Goal: Download file/media

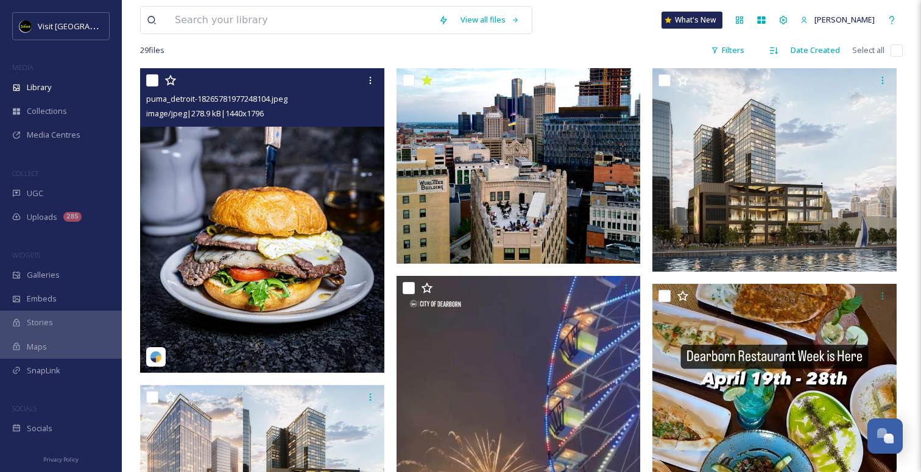
scroll to position [234, 0]
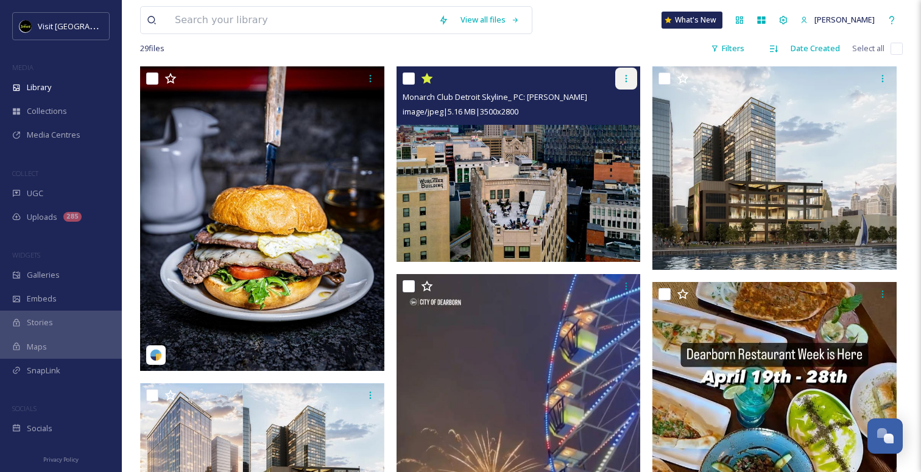
click at [621, 79] on div at bounding box center [626, 79] width 22 height 22
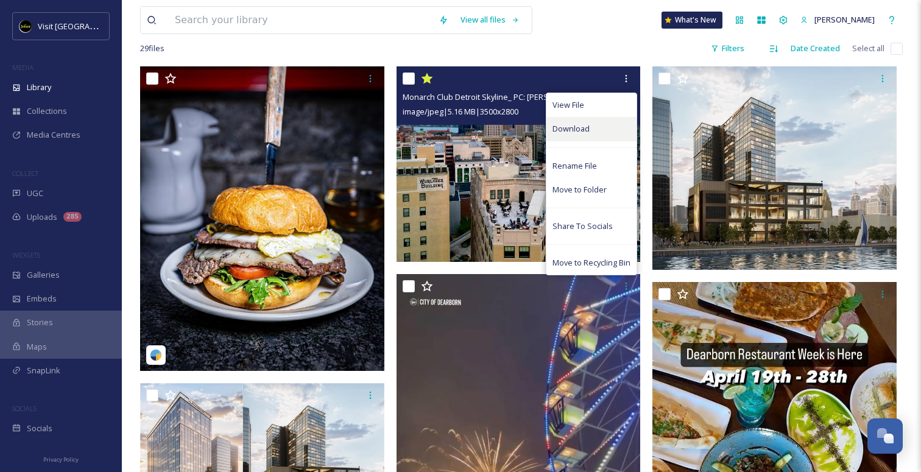
click at [591, 124] on div "Download" at bounding box center [591, 129] width 90 height 24
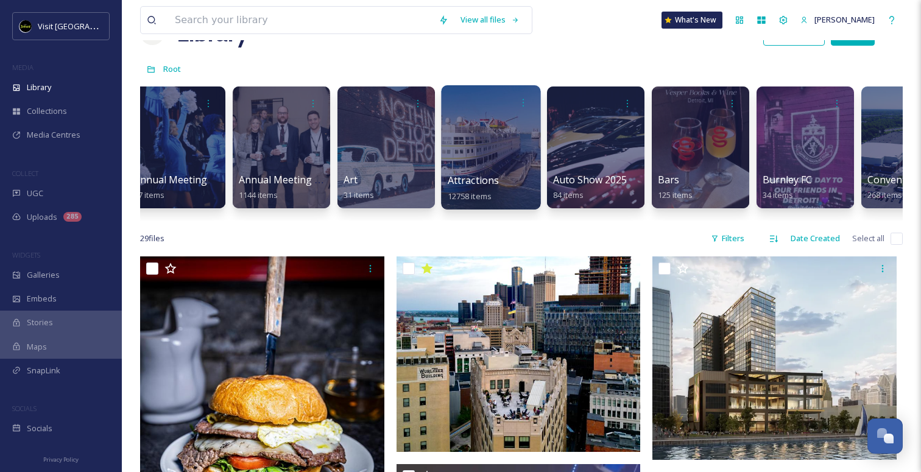
scroll to position [0, 331]
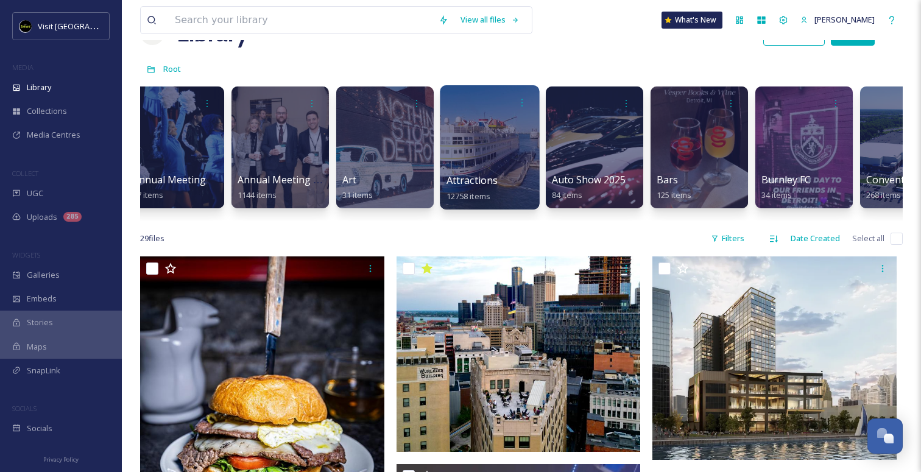
click at [512, 169] on div at bounding box center [489, 147] width 99 height 124
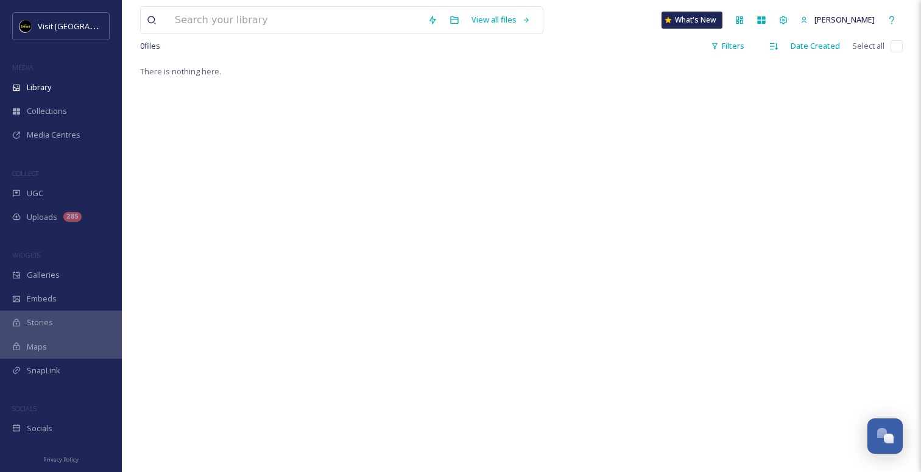
scroll to position [231, 0]
click at [484, 273] on div "There is nothing here." at bounding box center [521, 299] width 763 height 472
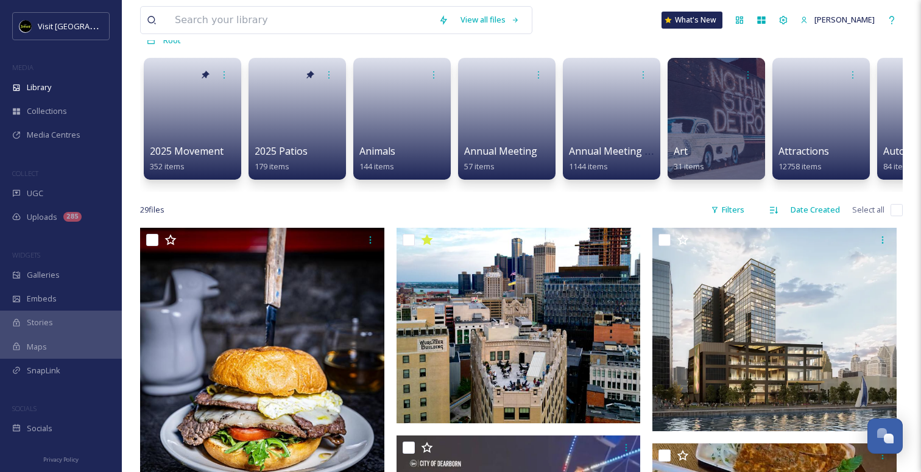
scroll to position [73, 0]
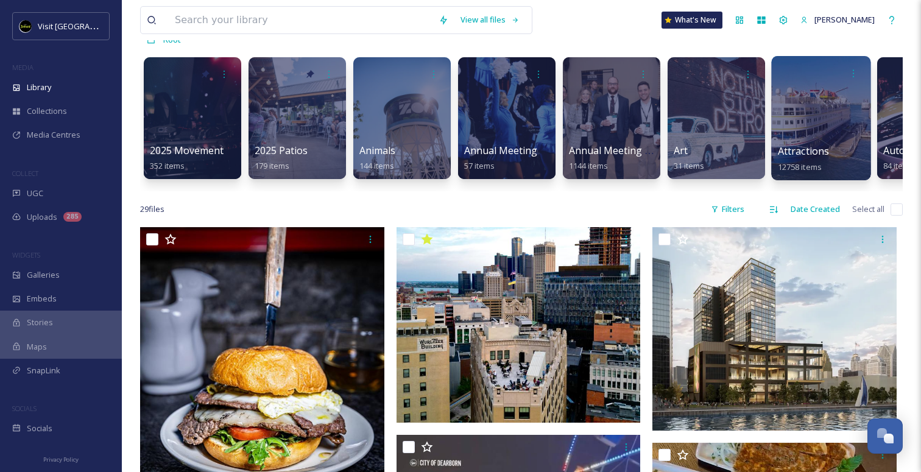
click at [787, 138] on div at bounding box center [820, 118] width 99 height 124
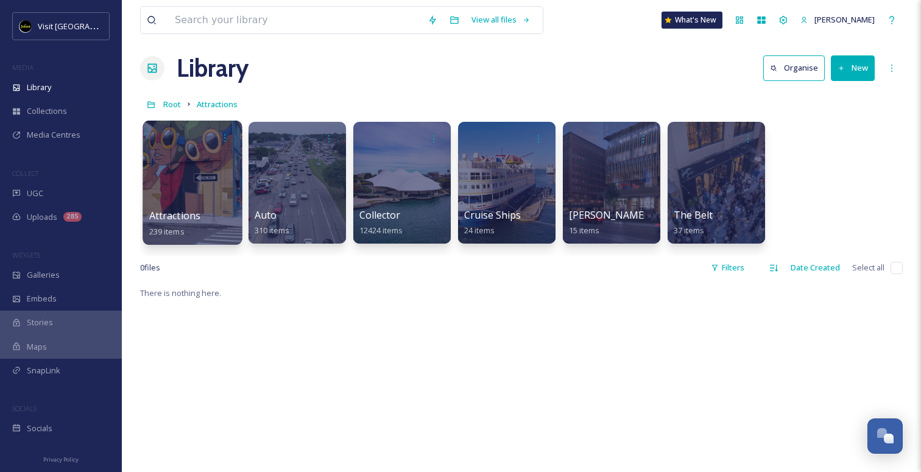
scroll to position [1, 0]
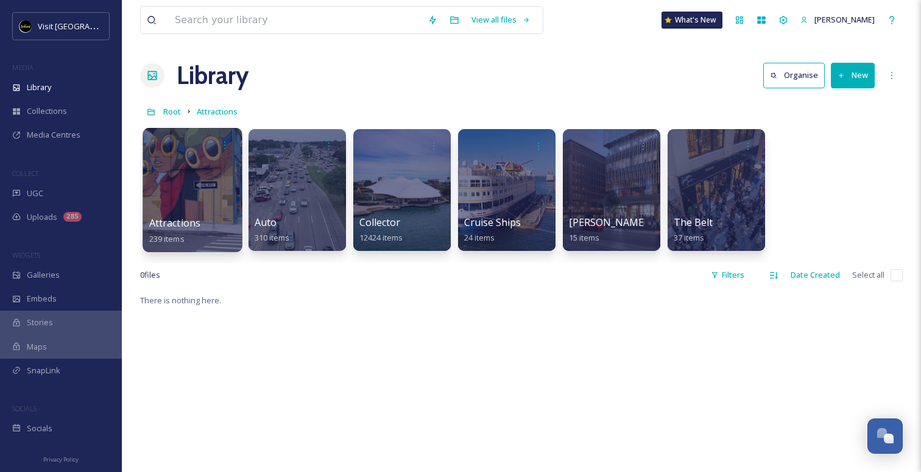
click at [191, 216] on span "Attractions" at bounding box center [175, 222] width 52 height 13
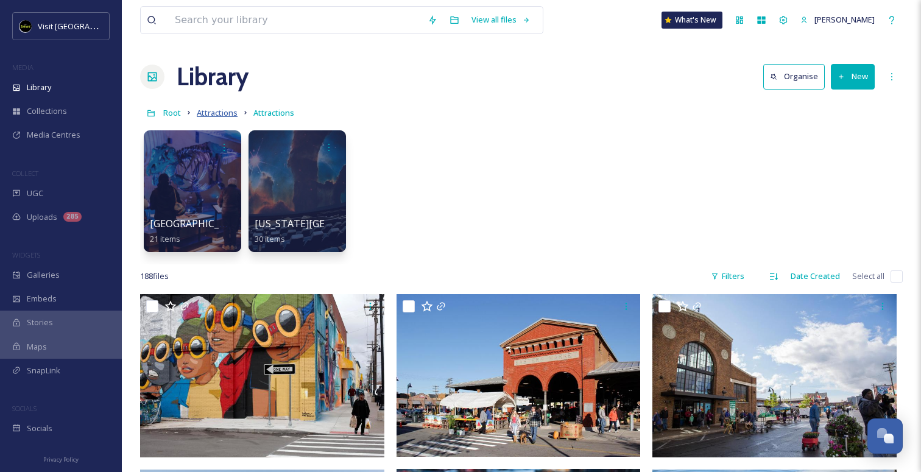
click at [222, 115] on span "Attractions" at bounding box center [217, 112] width 41 height 11
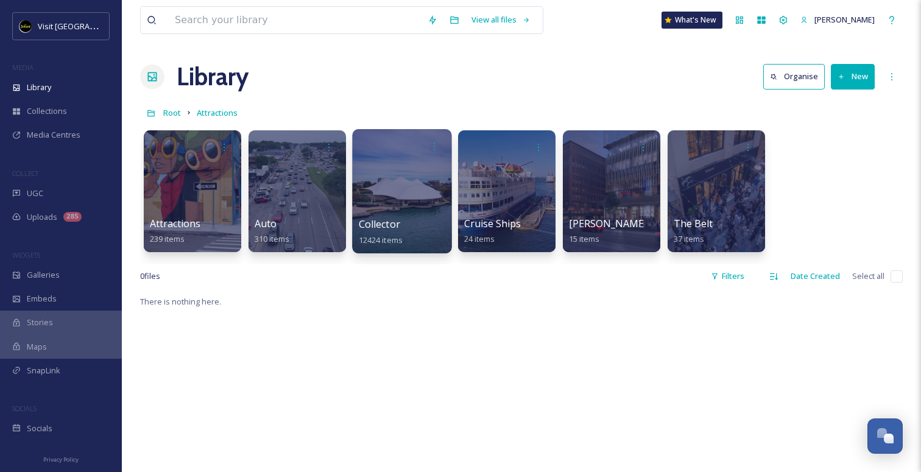
click at [389, 211] on div at bounding box center [401, 191] width 99 height 124
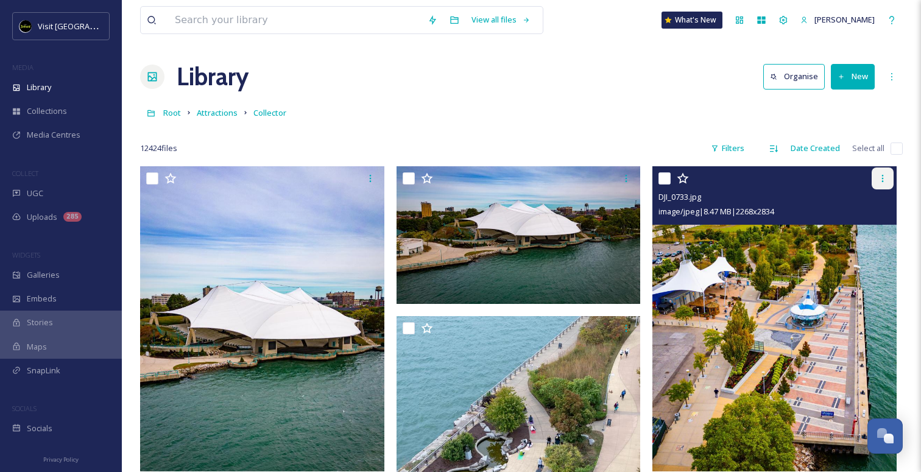
click at [884, 182] on icon at bounding box center [883, 179] width 10 height 10
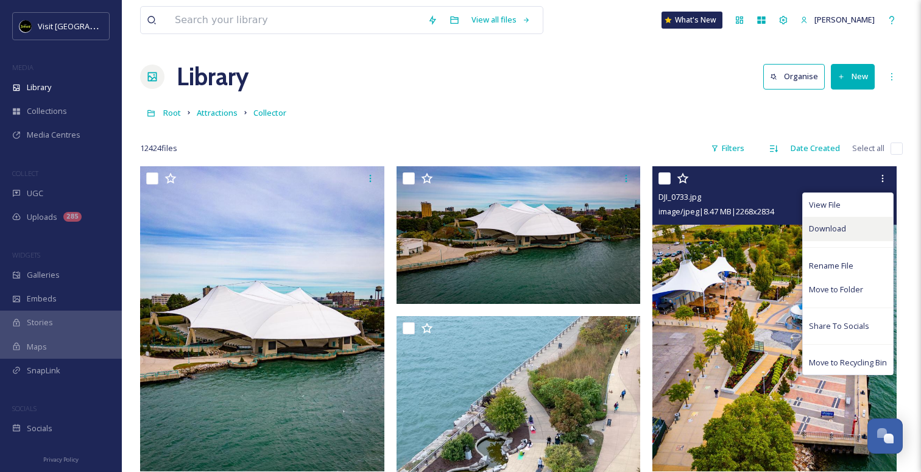
click at [823, 236] on div "Download" at bounding box center [848, 229] width 90 height 24
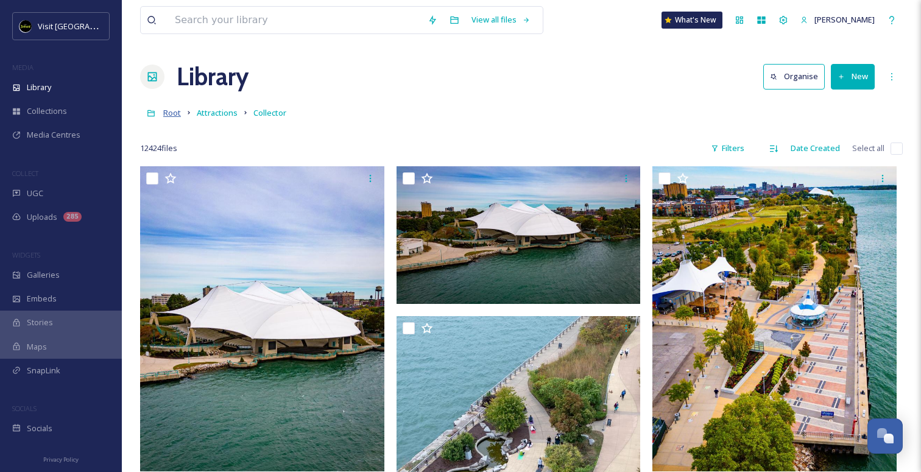
click at [171, 113] on span "Root" at bounding box center [172, 112] width 18 height 11
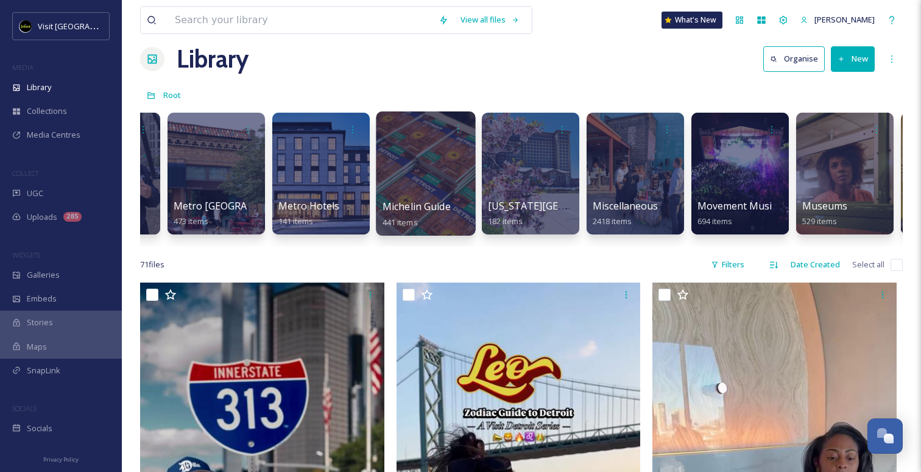
scroll to position [0, 3134]
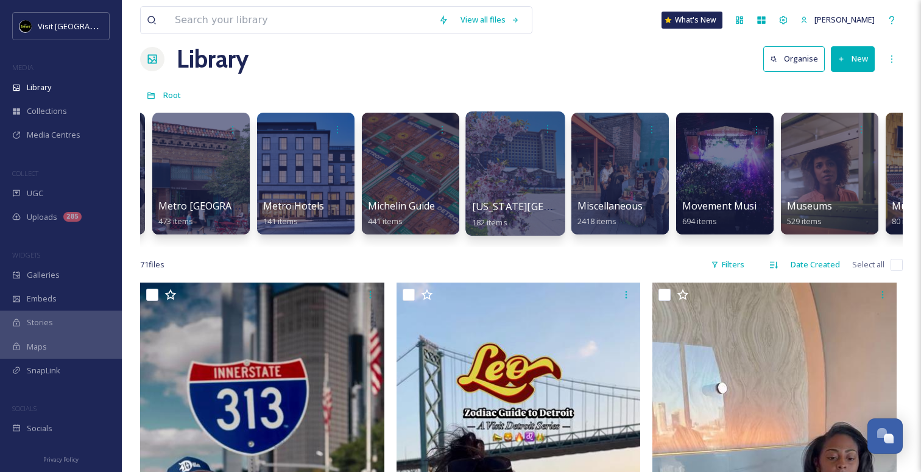
click at [538, 187] on div at bounding box center [514, 173] width 99 height 124
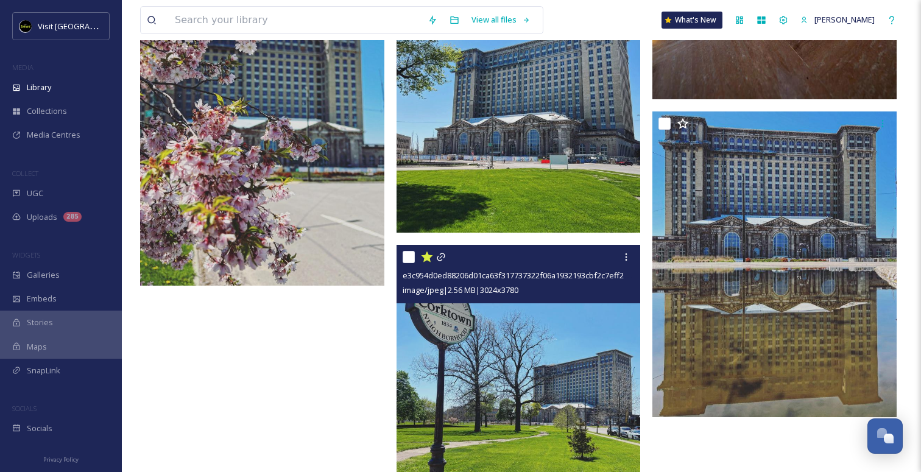
scroll to position [8942, 0]
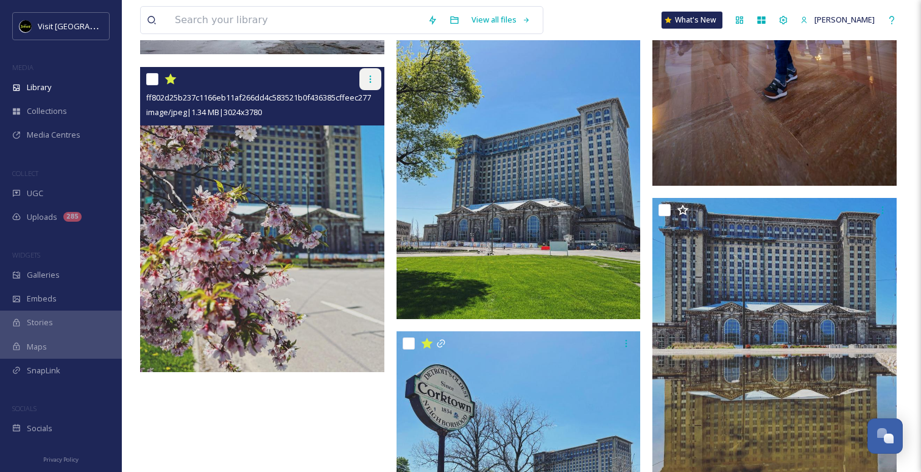
click at [368, 79] on icon at bounding box center [370, 79] width 10 height 10
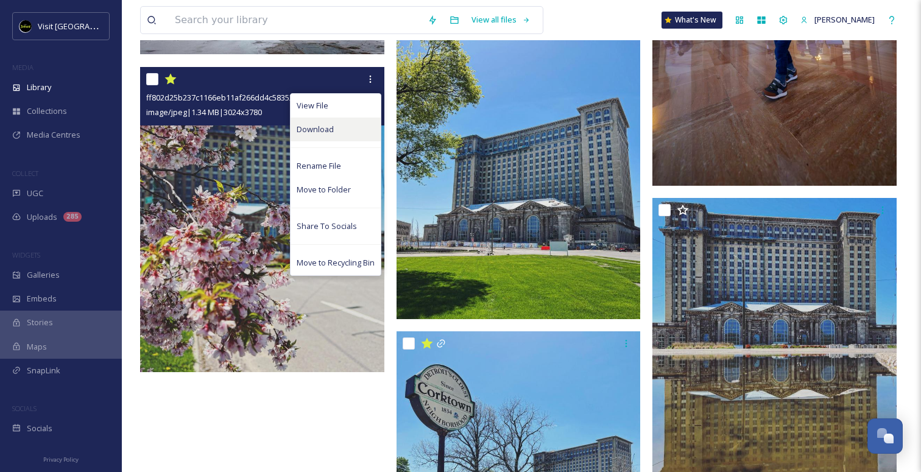
click at [345, 131] on div "Download" at bounding box center [336, 130] width 90 height 24
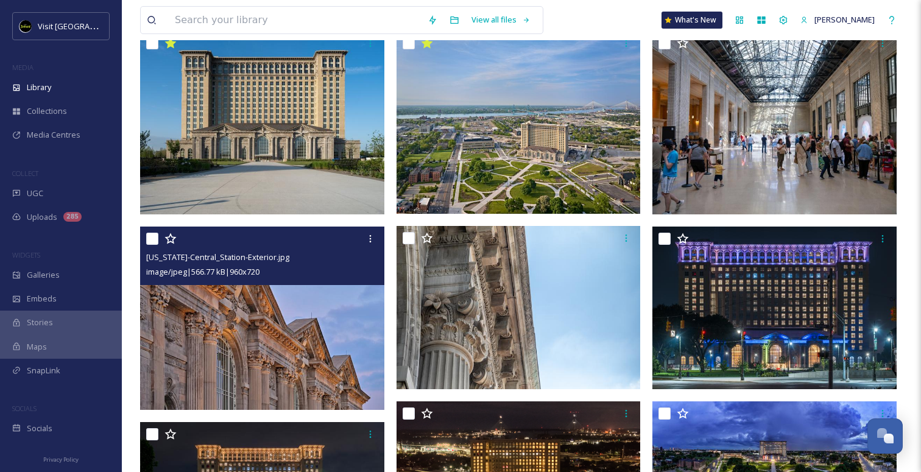
scroll to position [0, 0]
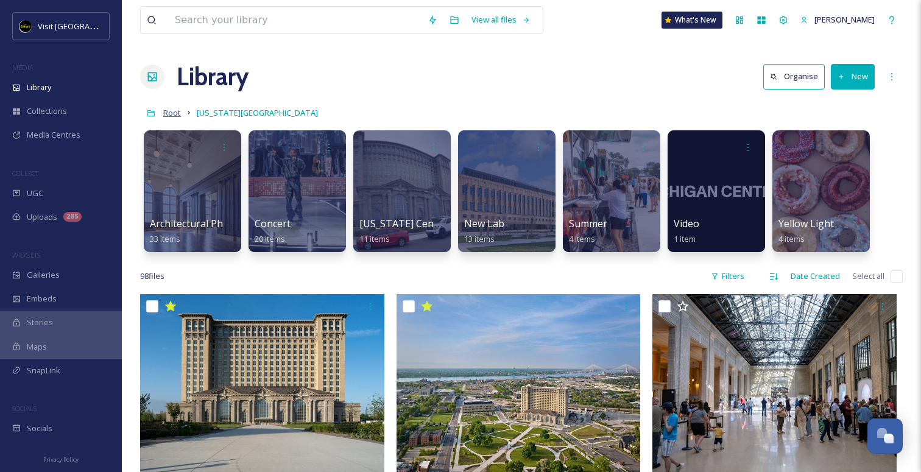
click at [173, 116] on span "Root" at bounding box center [172, 112] width 18 height 11
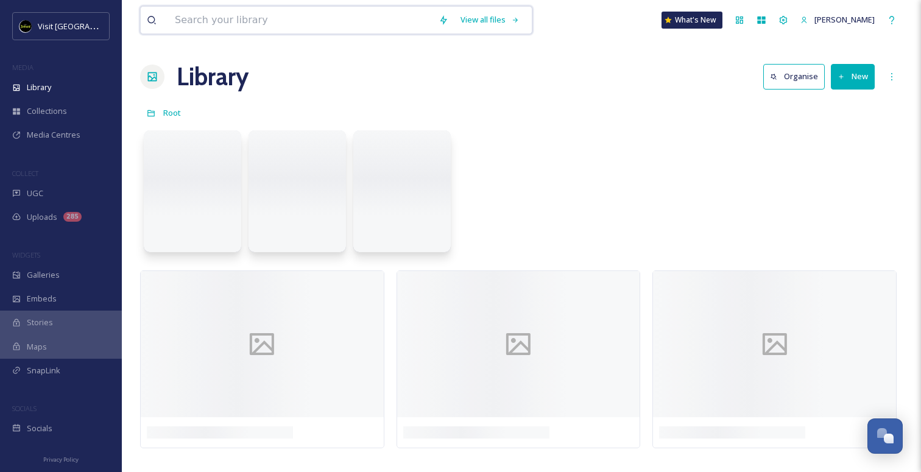
click at [202, 17] on input at bounding box center [301, 20] width 264 height 27
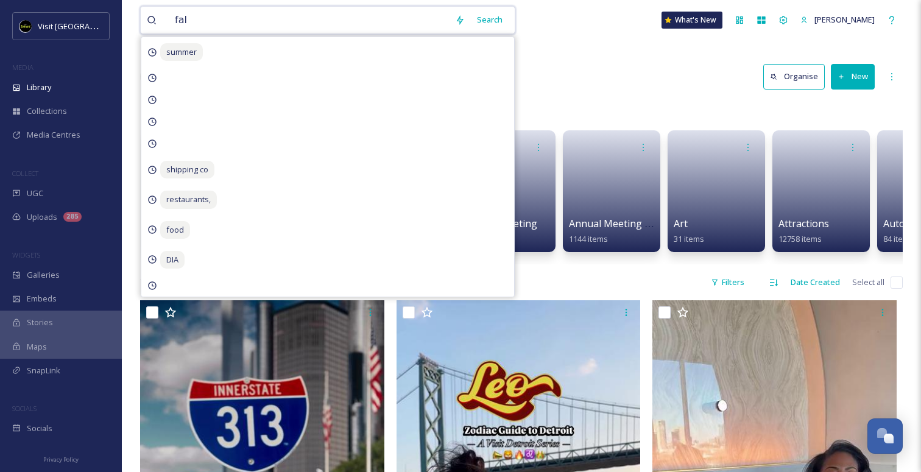
type input "fall"
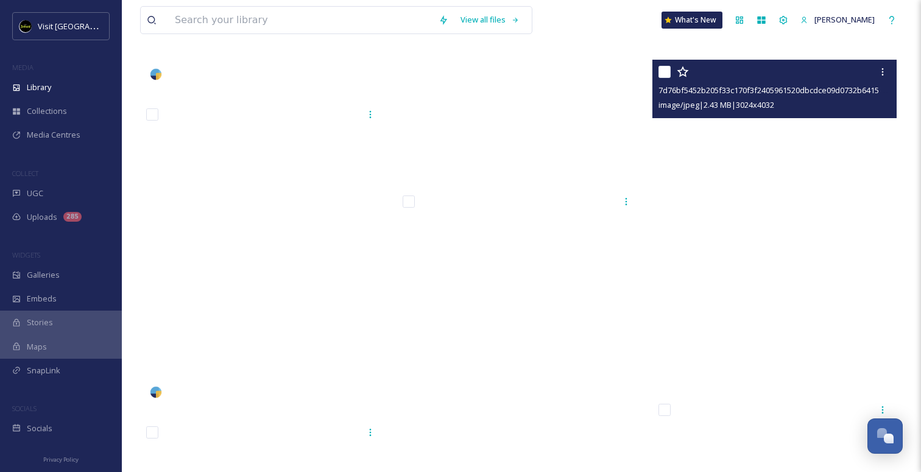
scroll to position [11104, 0]
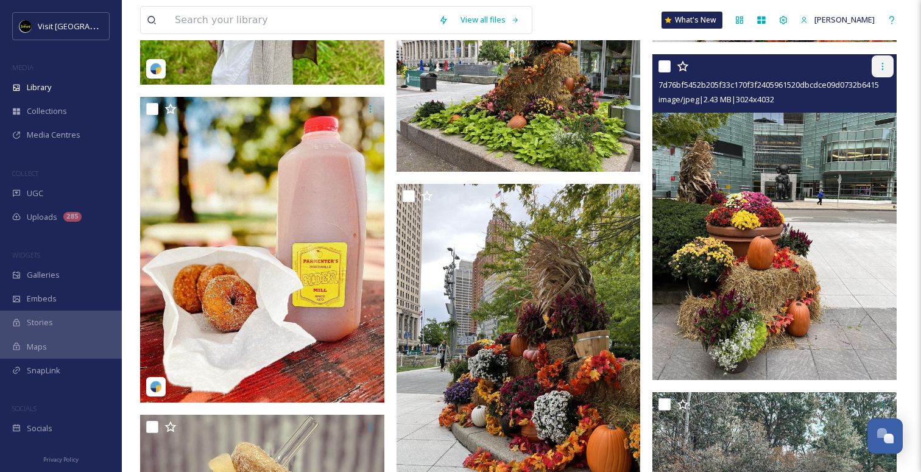
click at [881, 72] on div at bounding box center [883, 66] width 22 height 22
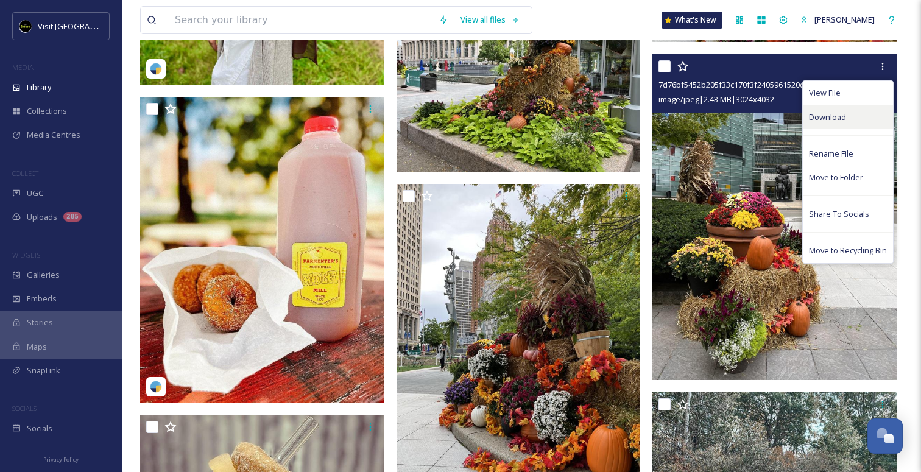
click at [833, 121] on span "Download" at bounding box center [827, 117] width 37 height 12
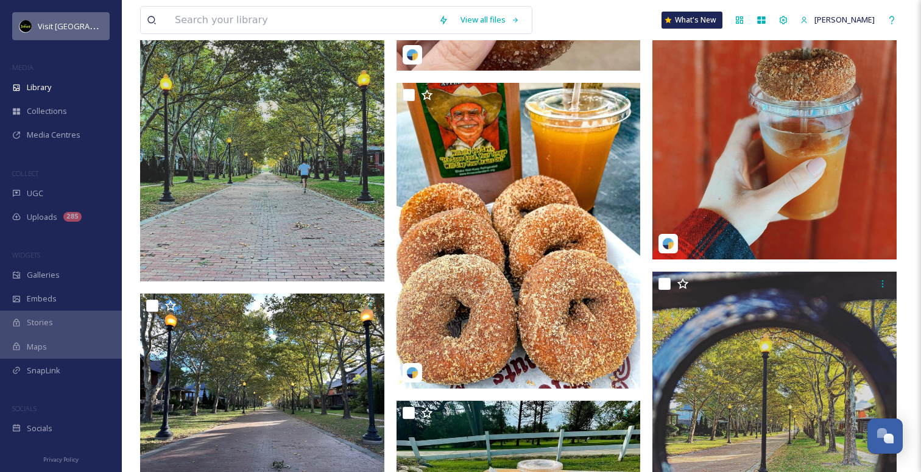
scroll to position [11361, 0]
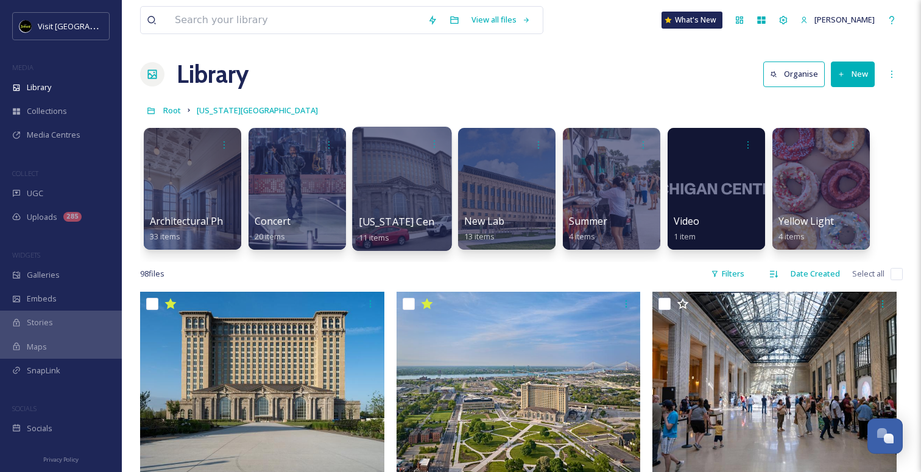
scroll to position [5, 0]
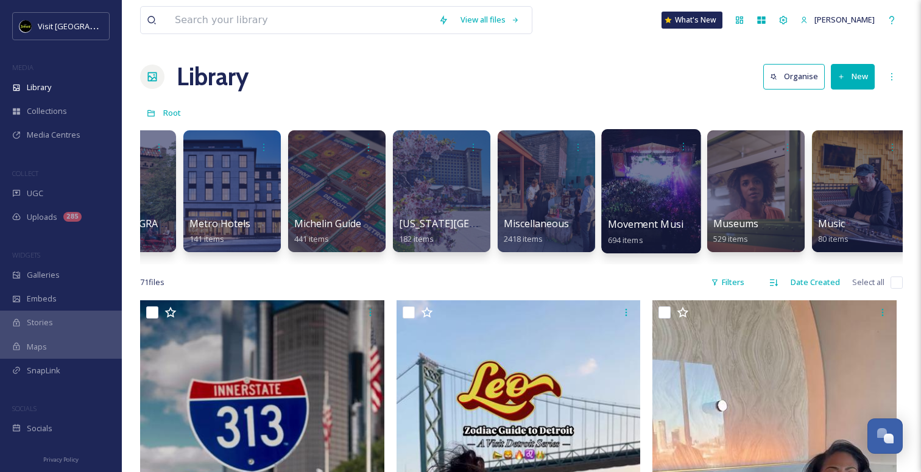
scroll to position [0, 3225]
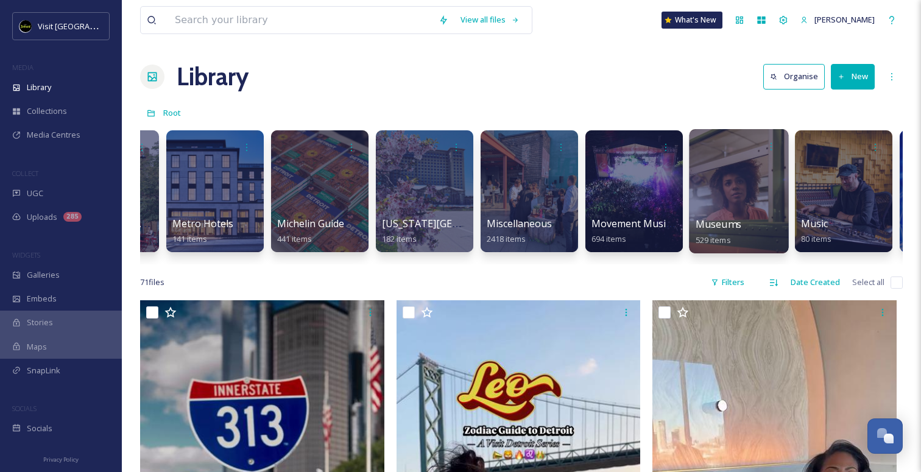
click at [753, 210] on div at bounding box center [738, 191] width 99 height 124
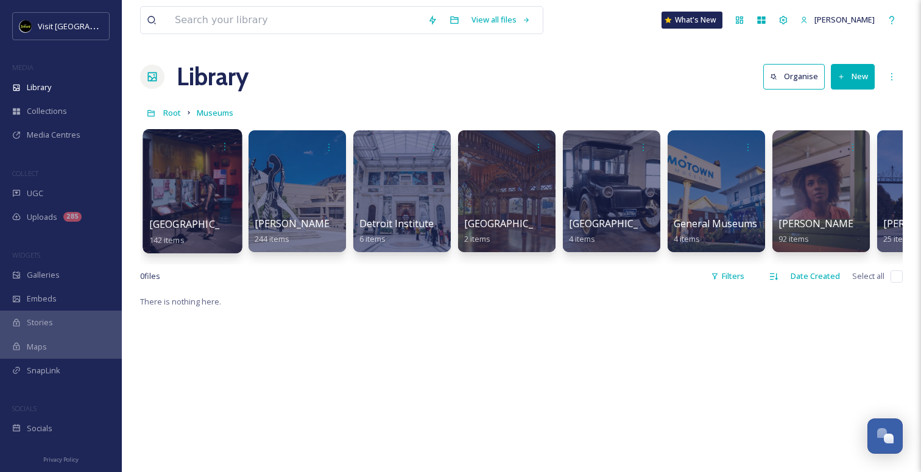
click at [204, 222] on span "[GEOGRAPHIC_DATA]" at bounding box center [199, 223] width 100 height 13
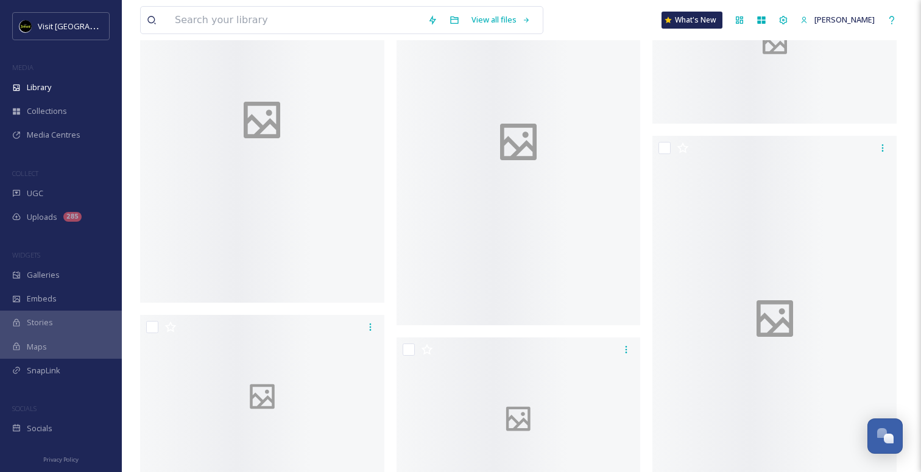
scroll to position [13212, 0]
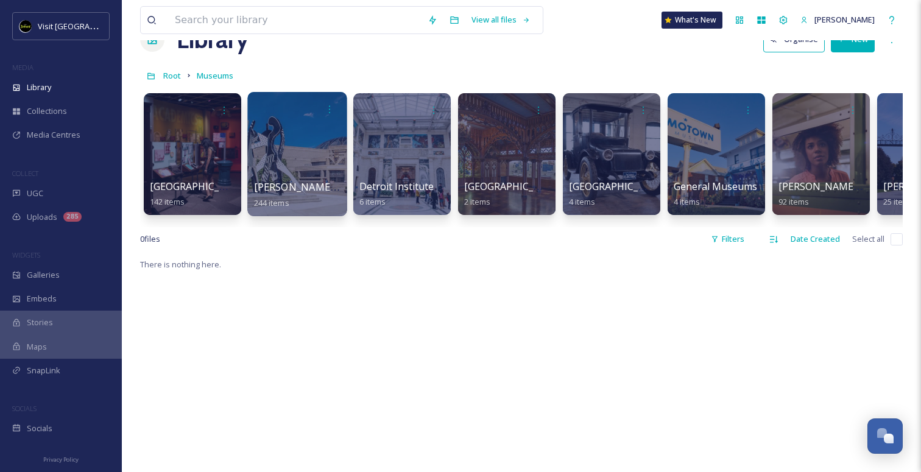
scroll to position [37, 0]
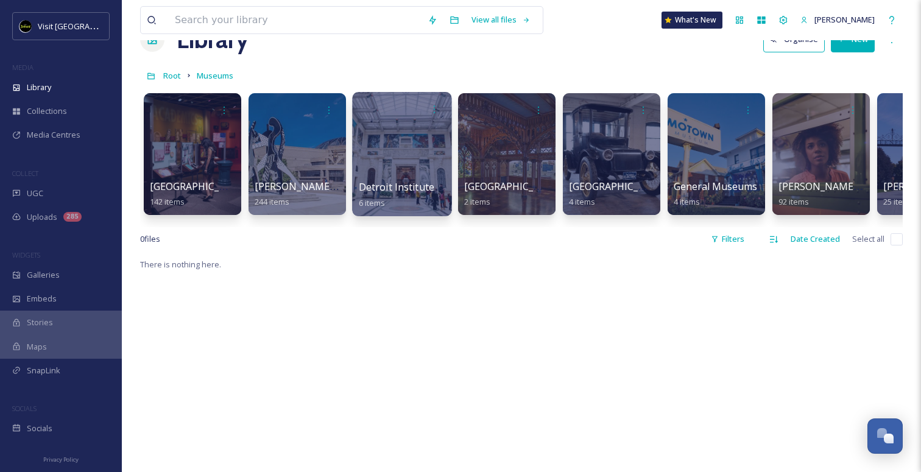
click at [356, 194] on div at bounding box center [401, 154] width 99 height 124
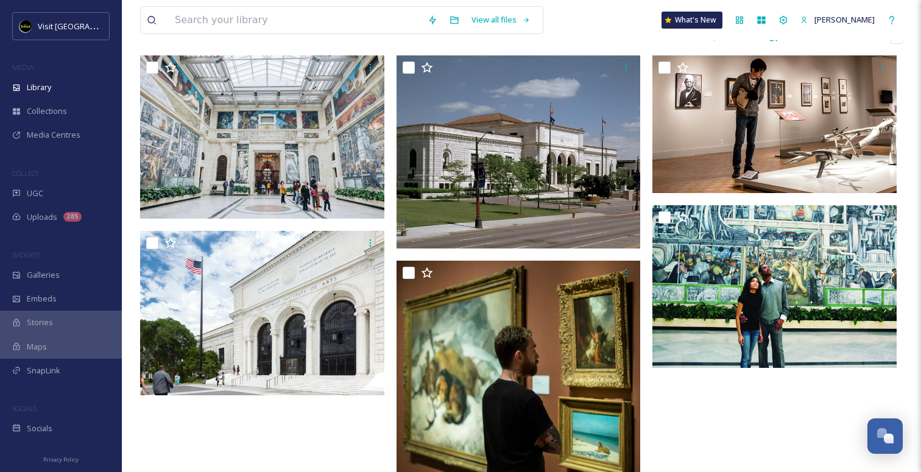
scroll to position [113, 0]
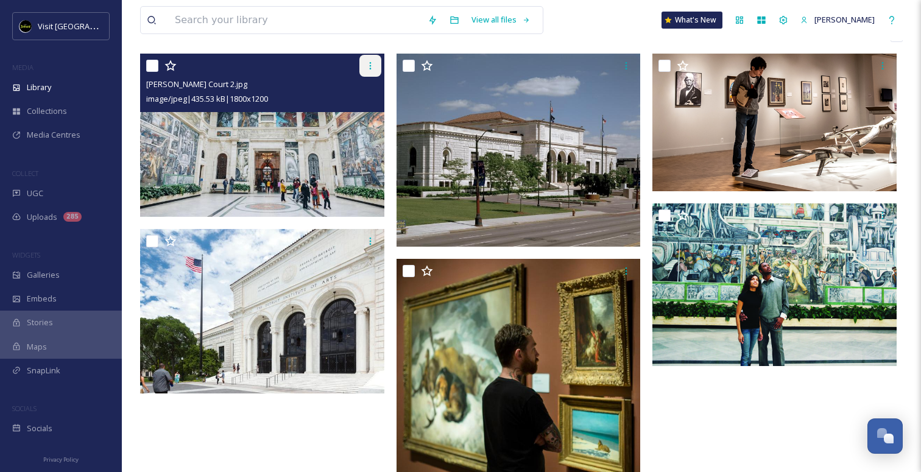
click at [367, 68] on icon at bounding box center [370, 66] width 10 height 10
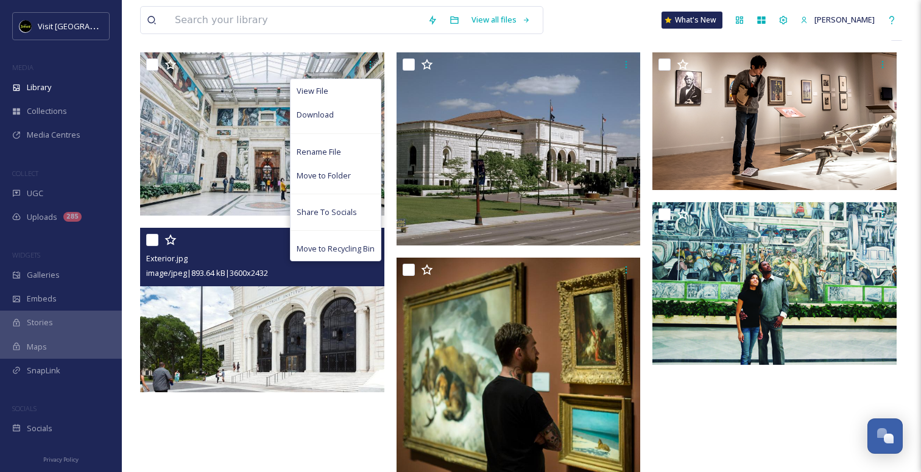
scroll to position [0, 0]
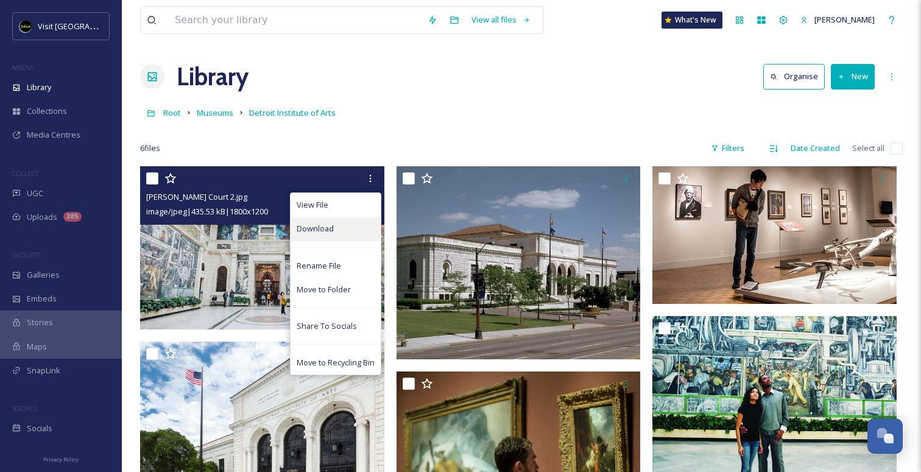
click at [323, 231] on span "Download" at bounding box center [315, 229] width 37 height 12
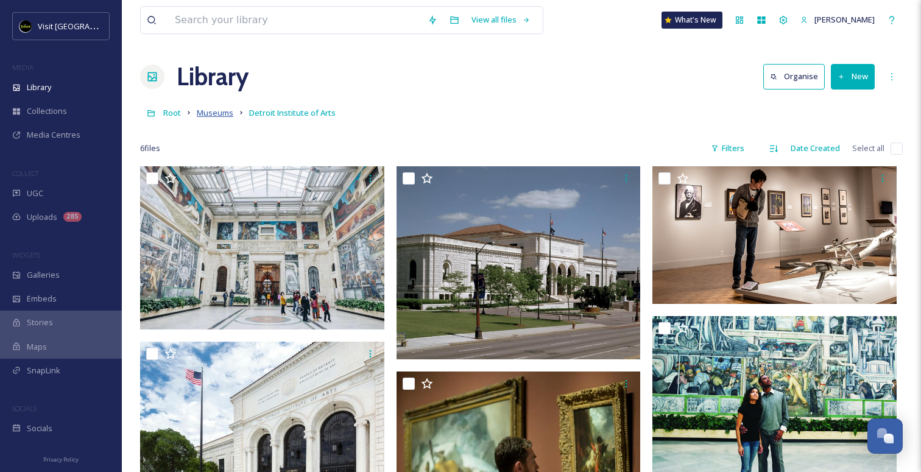
click at [207, 112] on span "Museums" at bounding box center [215, 112] width 37 height 11
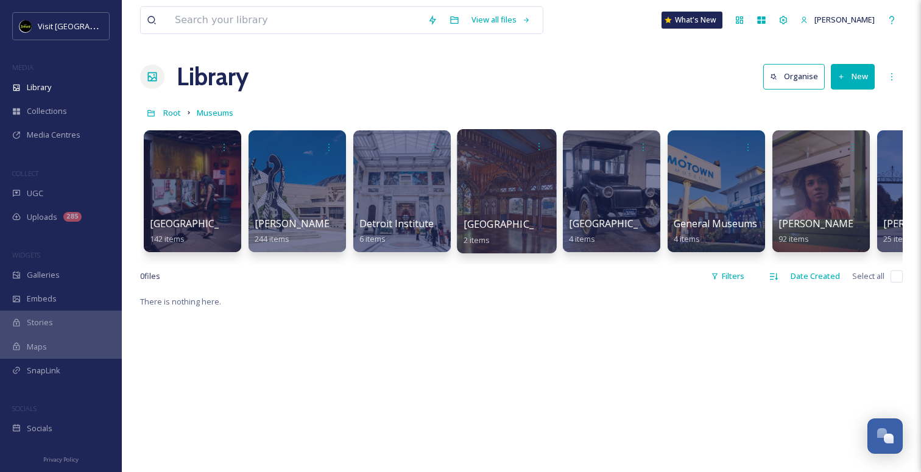
scroll to position [0, 180]
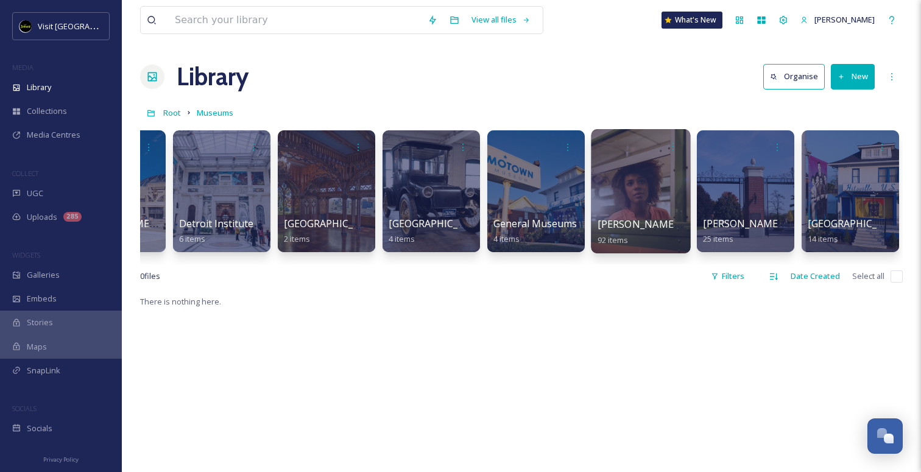
click at [649, 205] on div at bounding box center [640, 191] width 99 height 124
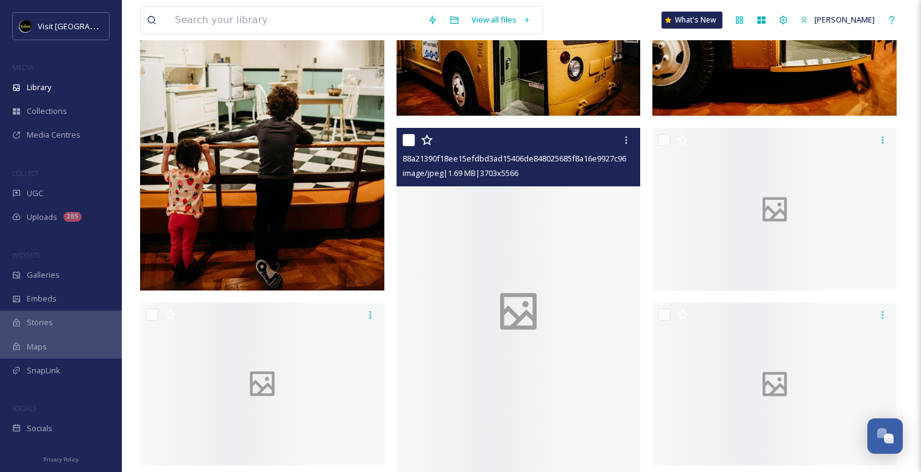
scroll to position [1655, 0]
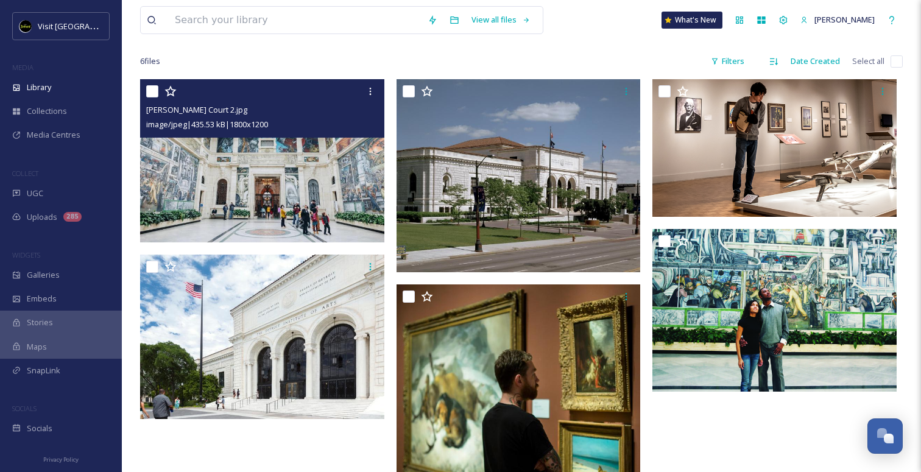
scroll to position [91, 0]
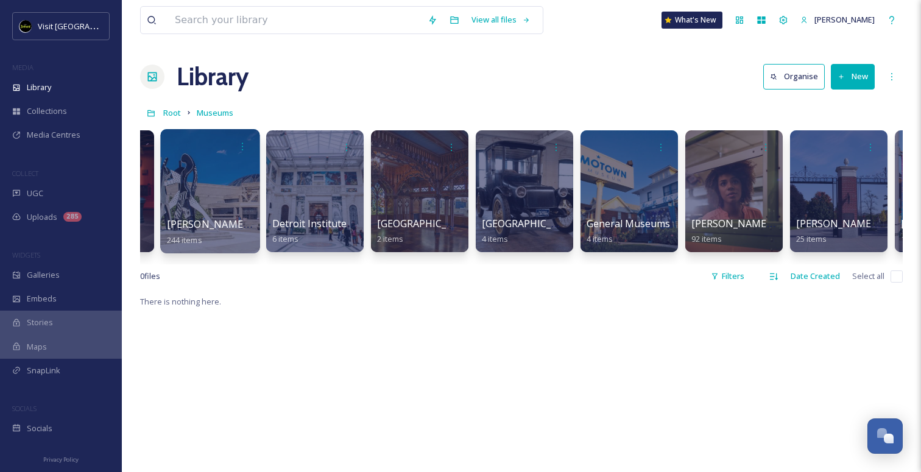
scroll to position [0, 88]
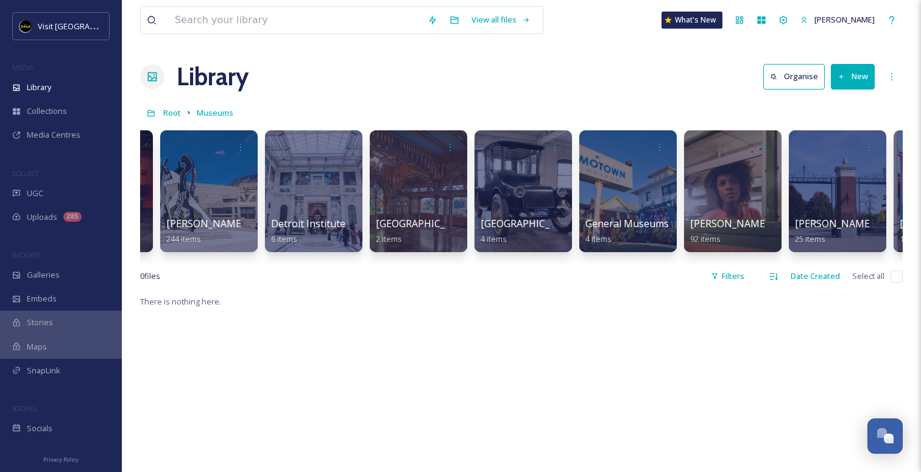
click at [176, 126] on div "[GEOGRAPHIC_DATA] 142 items [PERSON_NAME][GEOGRAPHIC_DATA] 244 items [GEOGRAPHI…" at bounding box center [521, 194] width 763 height 140
click at [176, 116] on span "Root" at bounding box center [172, 112] width 18 height 11
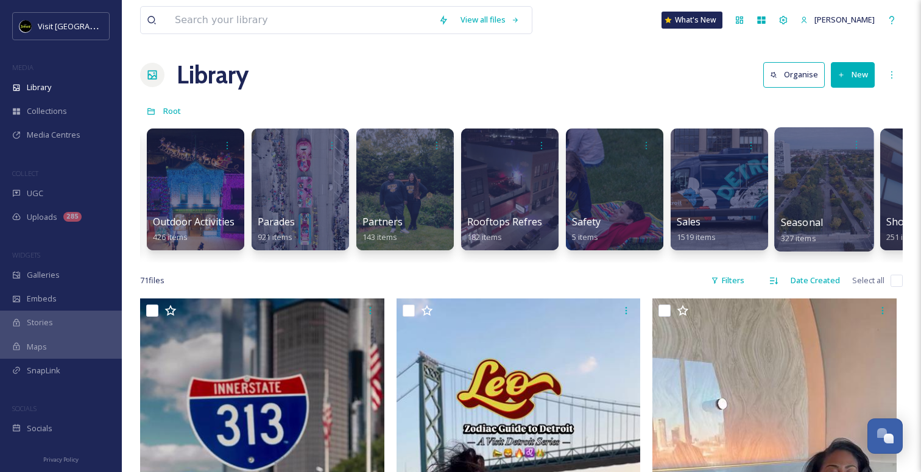
scroll to position [0, 4291]
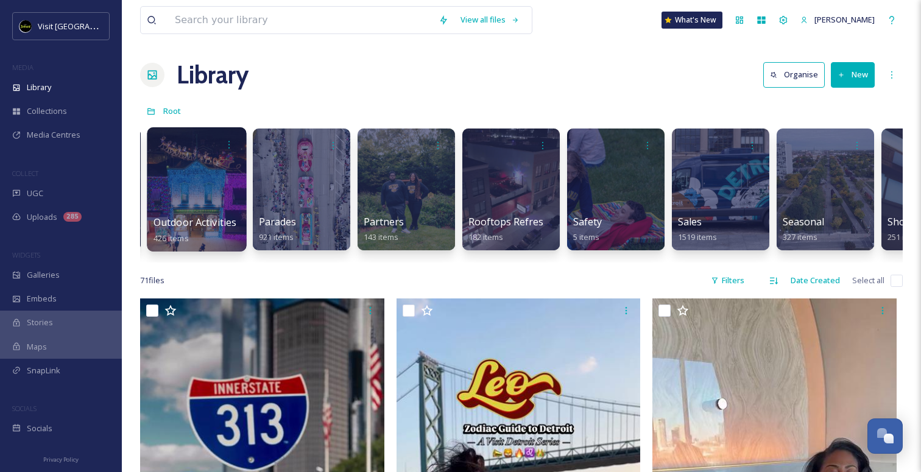
click at [212, 183] on div at bounding box center [196, 189] width 99 height 124
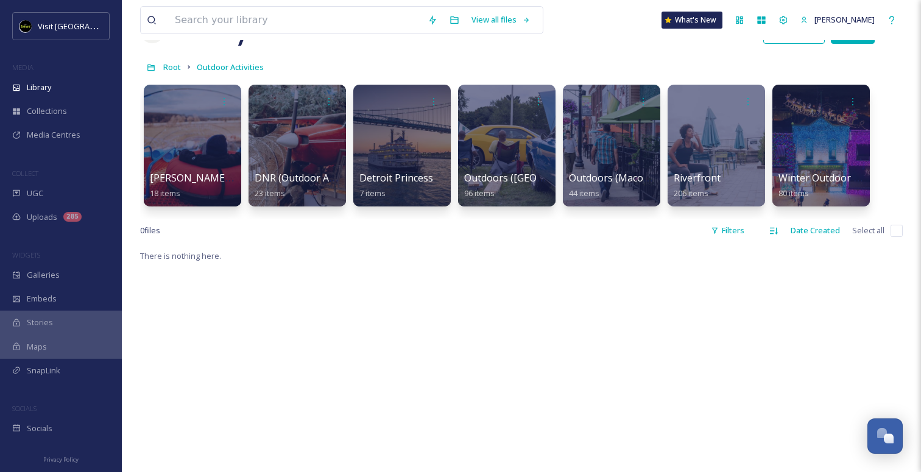
scroll to position [43, 0]
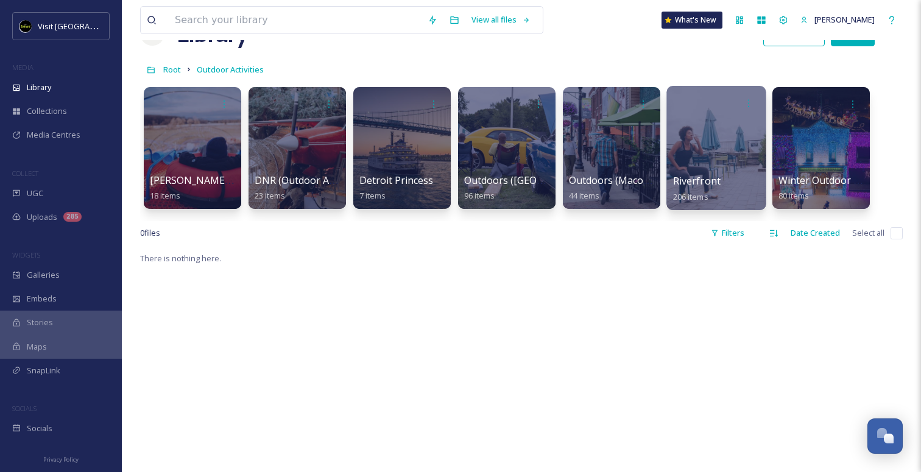
click at [724, 157] on div at bounding box center [715, 148] width 99 height 124
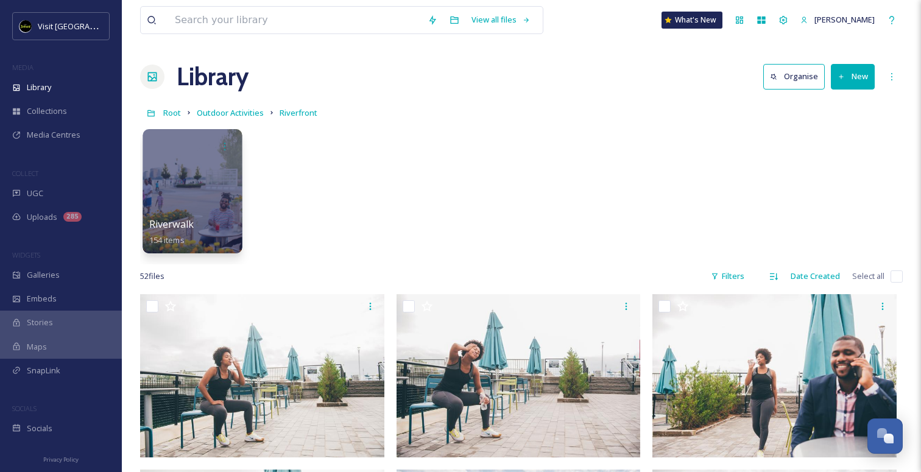
click at [217, 222] on div "Riverwalk 154 items" at bounding box center [192, 232] width 87 height 30
click at [210, 199] on div at bounding box center [192, 191] width 99 height 124
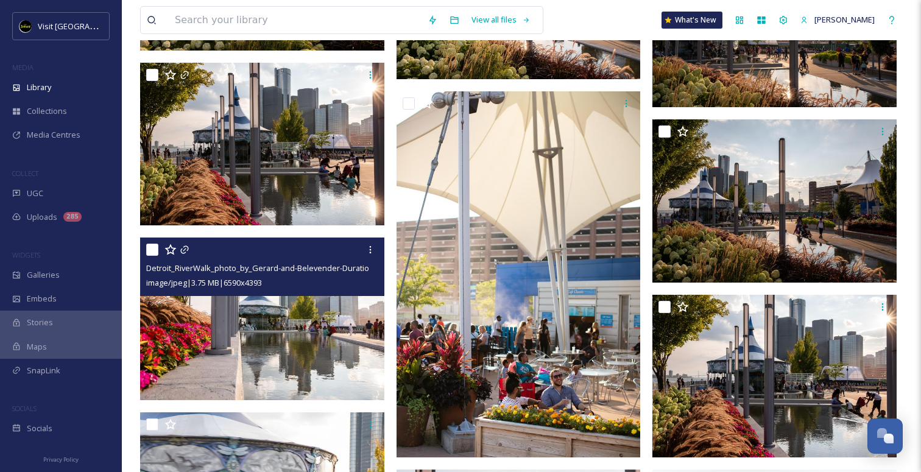
scroll to position [3023, 0]
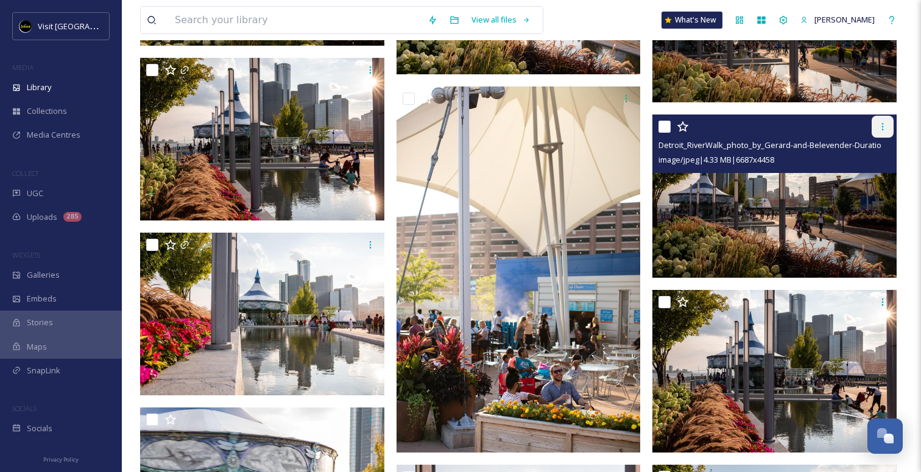
click at [882, 126] on icon at bounding box center [883, 126] width 2 height 7
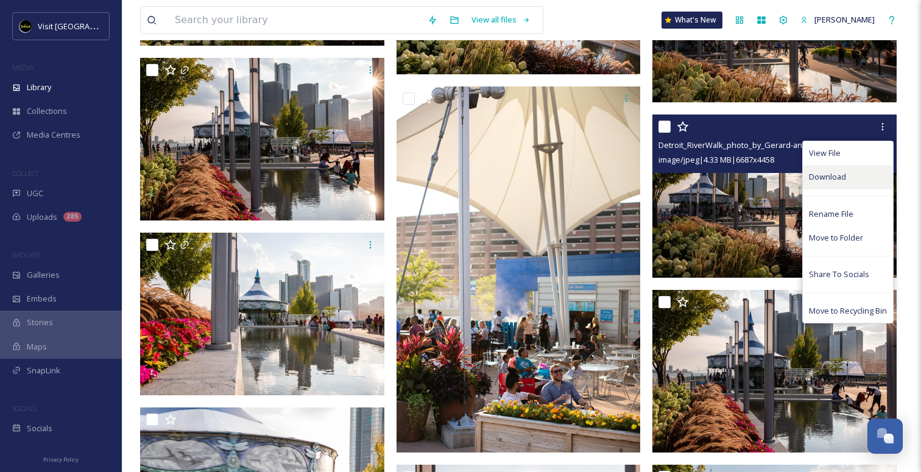
click at [848, 170] on div "Download" at bounding box center [848, 177] width 90 height 24
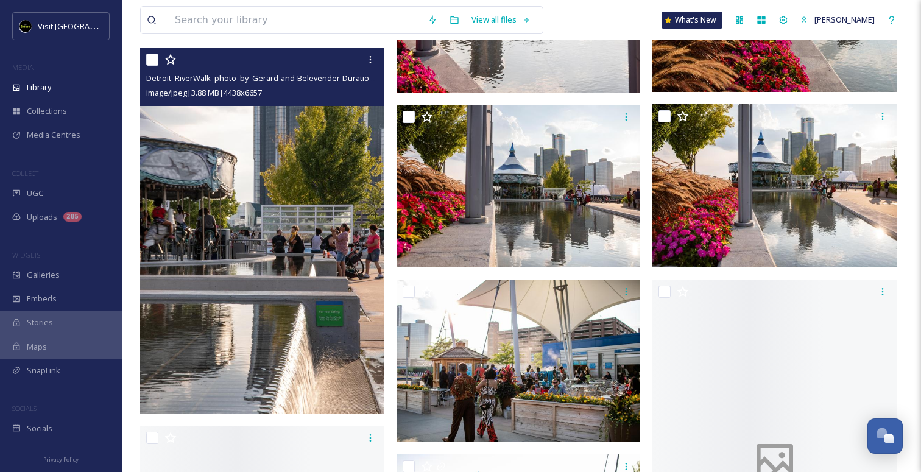
scroll to position [3758, 0]
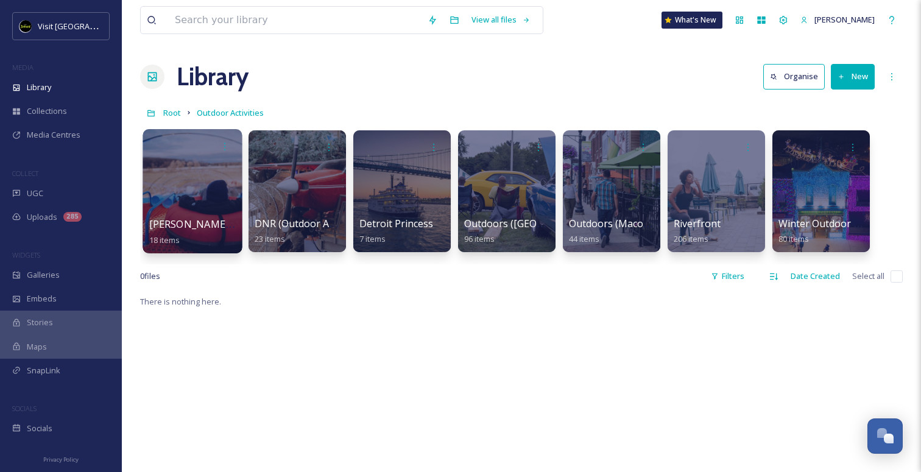
click at [184, 189] on div at bounding box center [192, 191] width 99 height 124
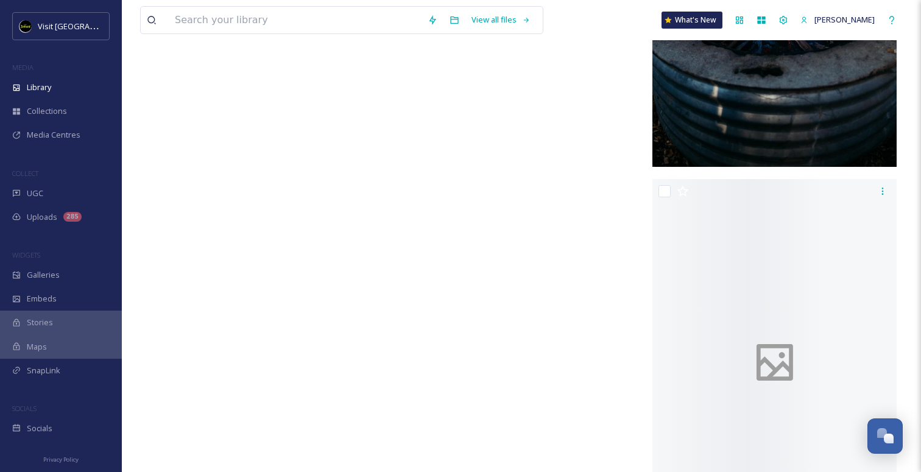
scroll to position [2006, 0]
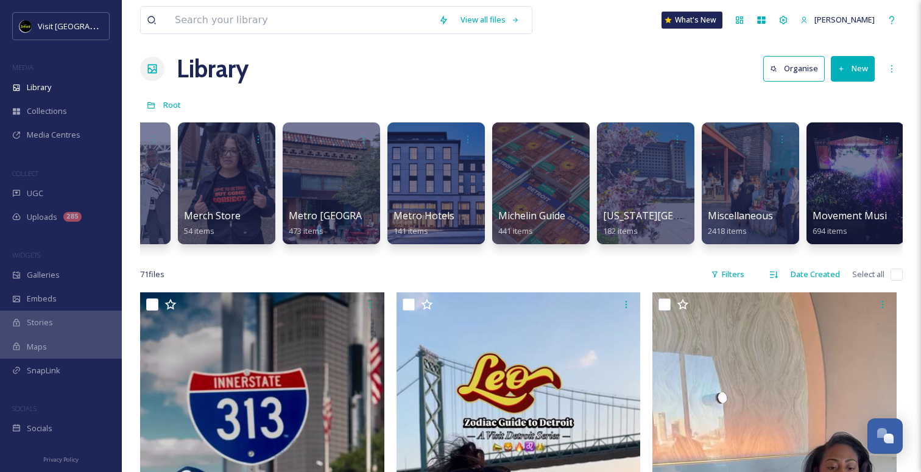
scroll to position [0, 2994]
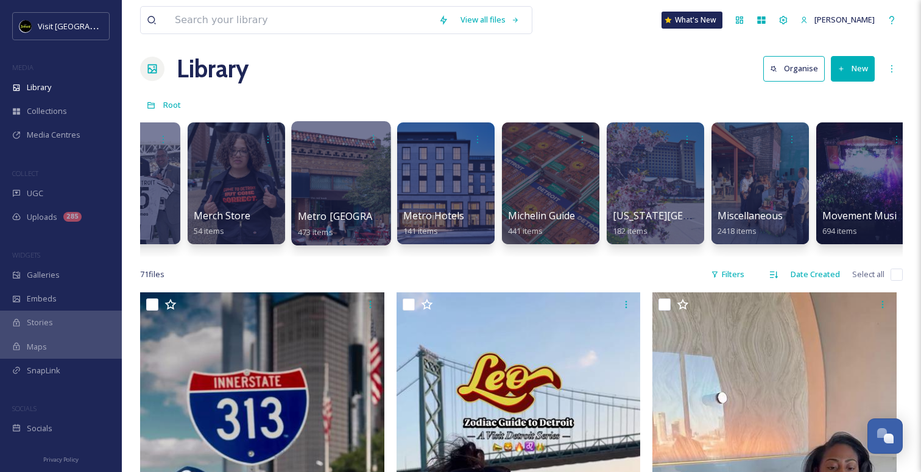
click at [358, 197] on div at bounding box center [340, 183] width 99 height 124
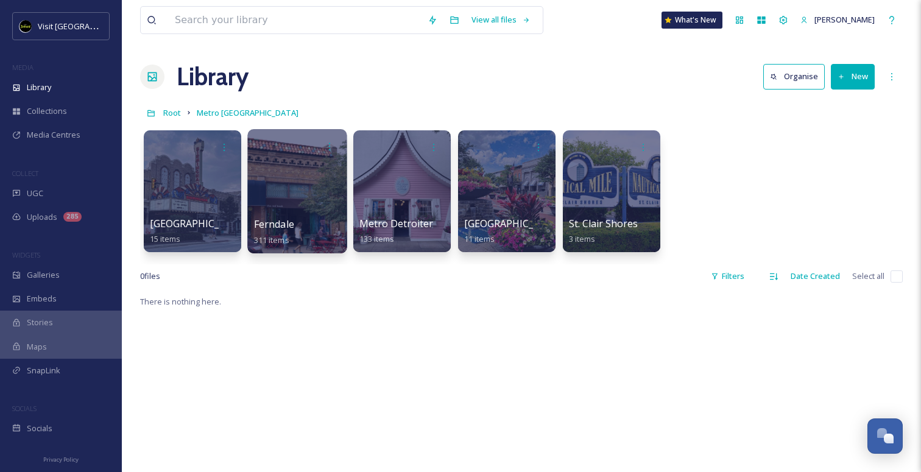
click at [306, 189] on div at bounding box center [296, 191] width 99 height 124
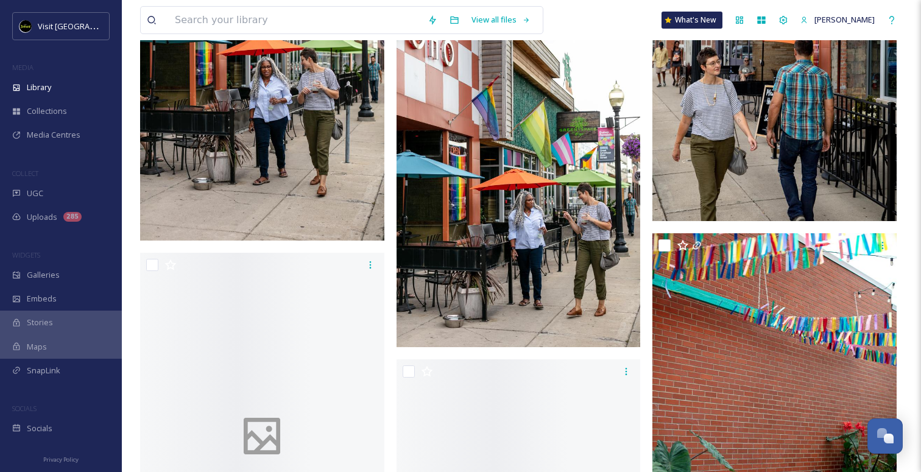
scroll to position [8411, 0]
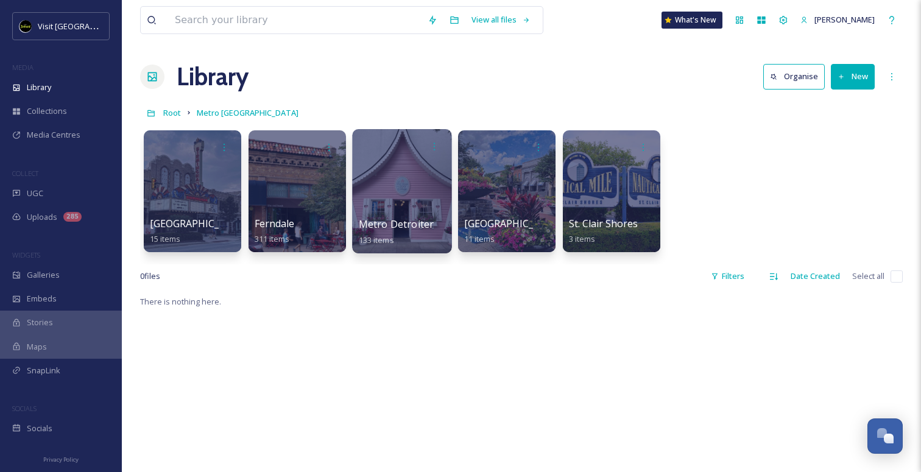
click at [404, 226] on span "Metro Detroiter" at bounding box center [396, 223] width 75 height 13
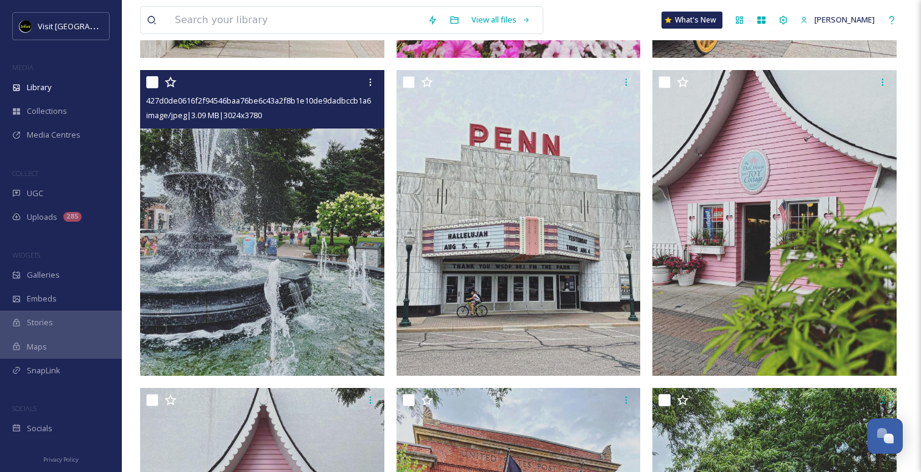
scroll to position [398, 0]
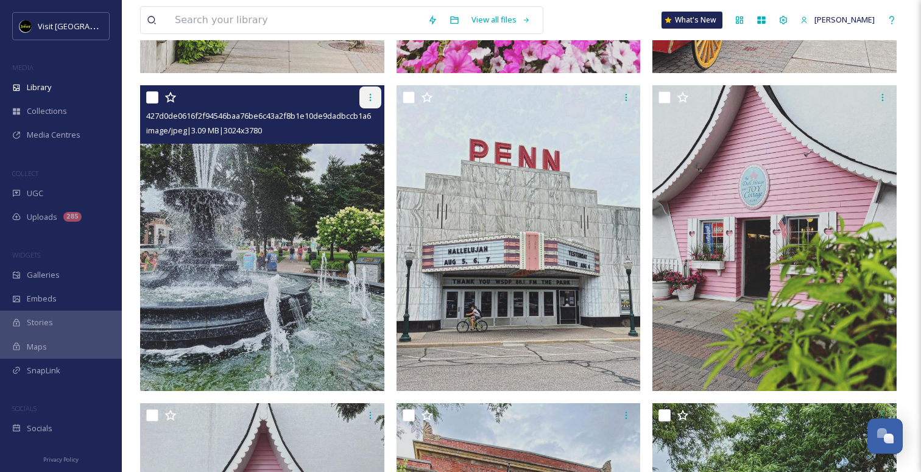
click at [367, 96] on icon at bounding box center [370, 98] width 10 height 10
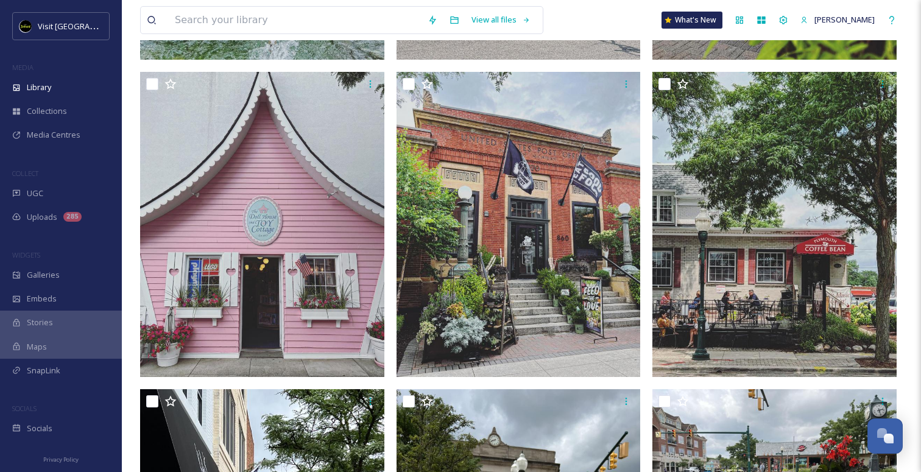
scroll to position [928, 0]
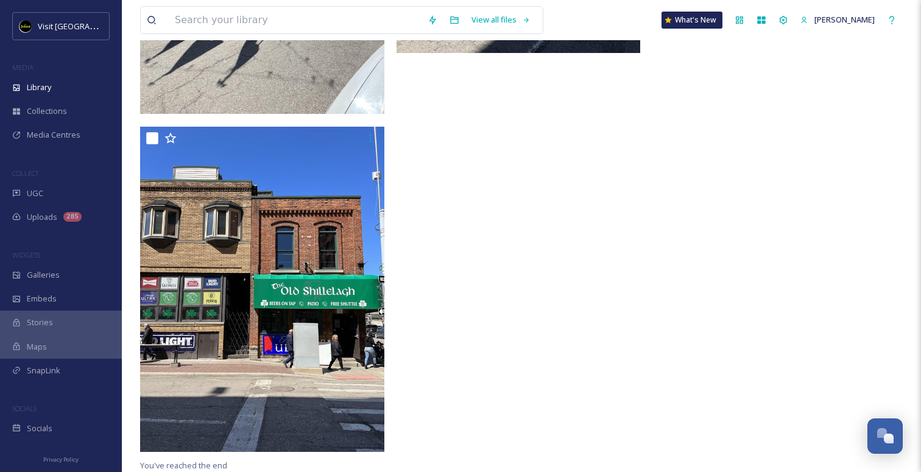
scroll to position [13542, 0]
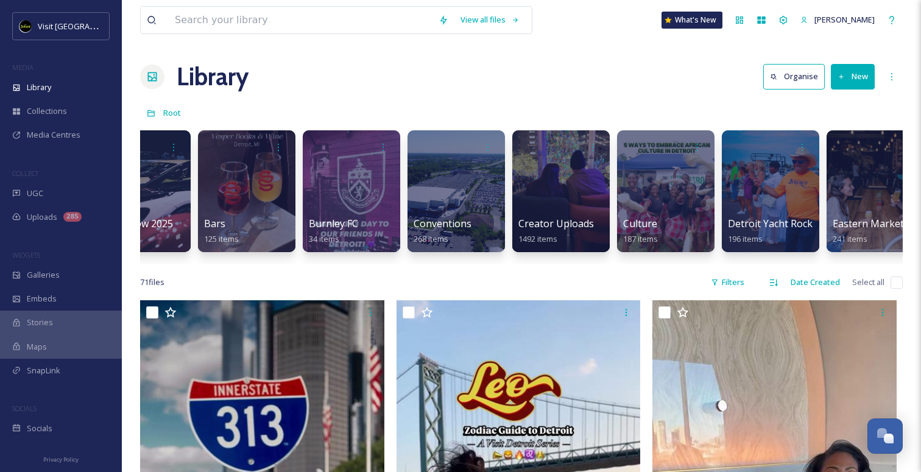
scroll to position [0, 787]
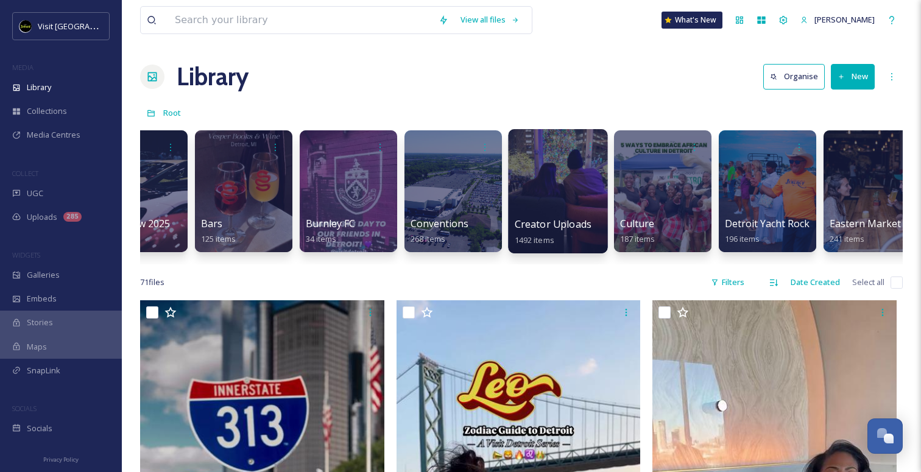
click at [547, 215] on div at bounding box center [557, 191] width 99 height 124
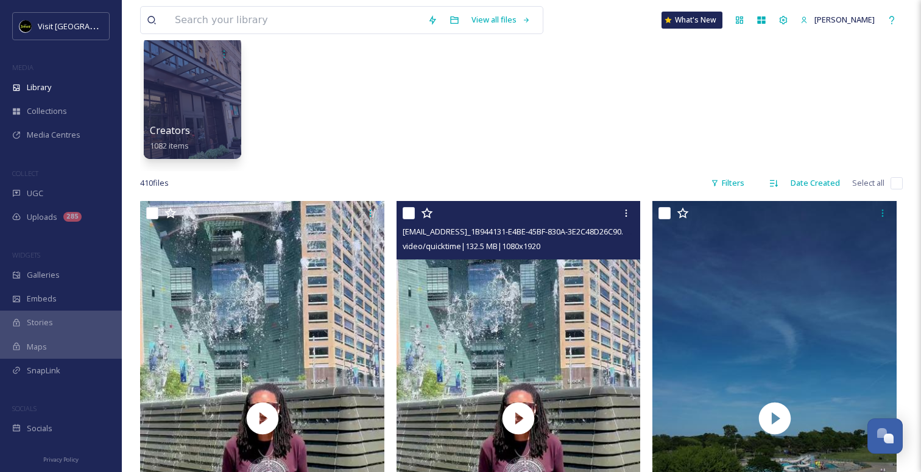
scroll to position [63, 0]
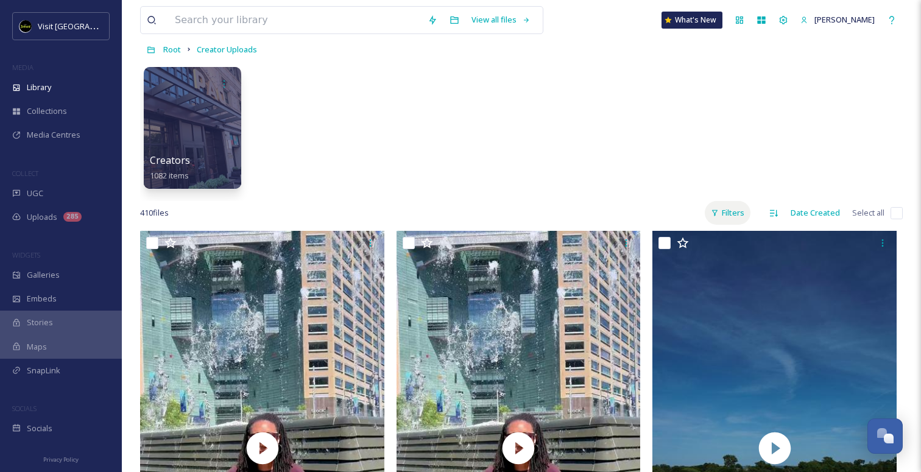
click at [727, 219] on div "Filters" at bounding box center [728, 213] width 46 height 24
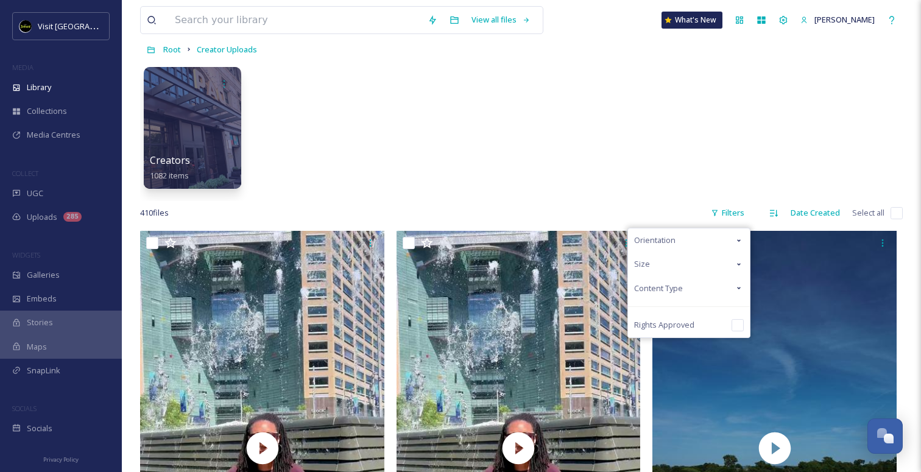
click at [690, 288] on div "Content Type" at bounding box center [689, 289] width 122 height 24
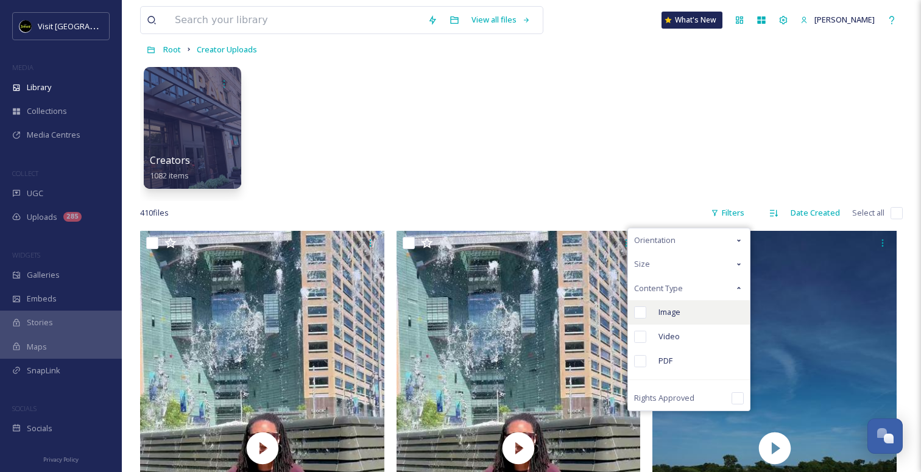
click at [669, 311] on span "Image" at bounding box center [669, 312] width 22 height 12
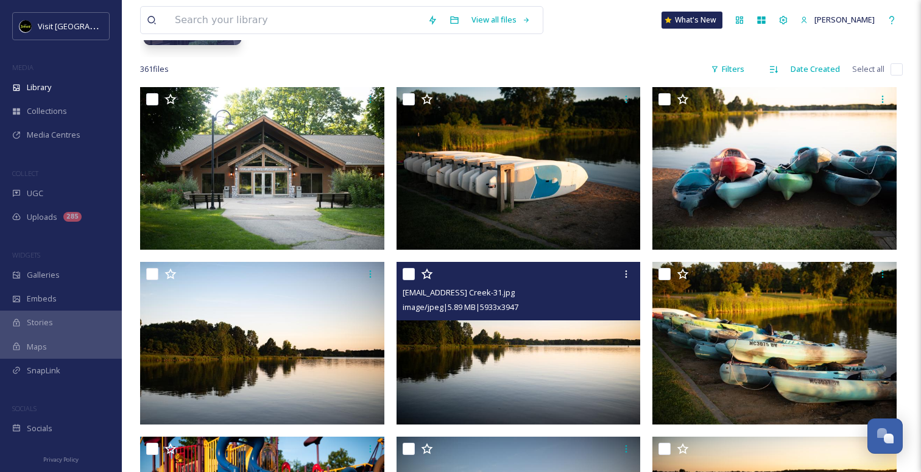
scroll to position [175, 0]
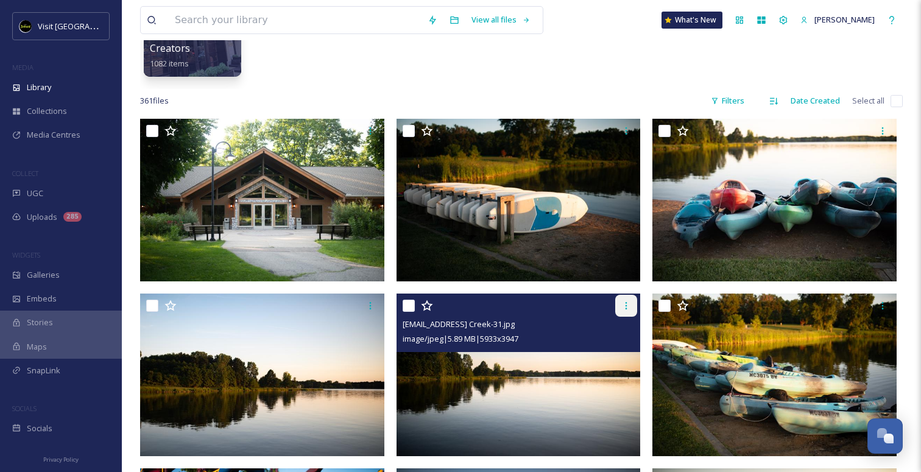
click at [621, 309] on icon at bounding box center [626, 306] width 10 height 10
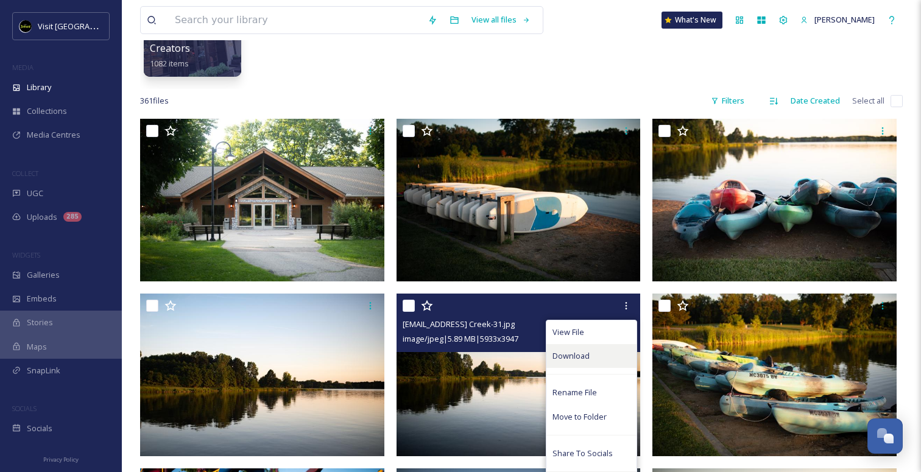
click at [596, 350] on div "Download" at bounding box center [591, 356] width 90 height 24
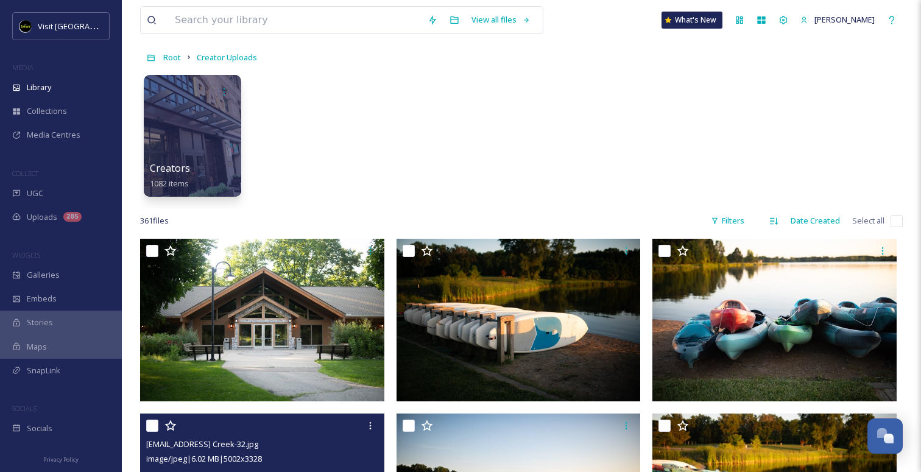
scroll to position [0, 0]
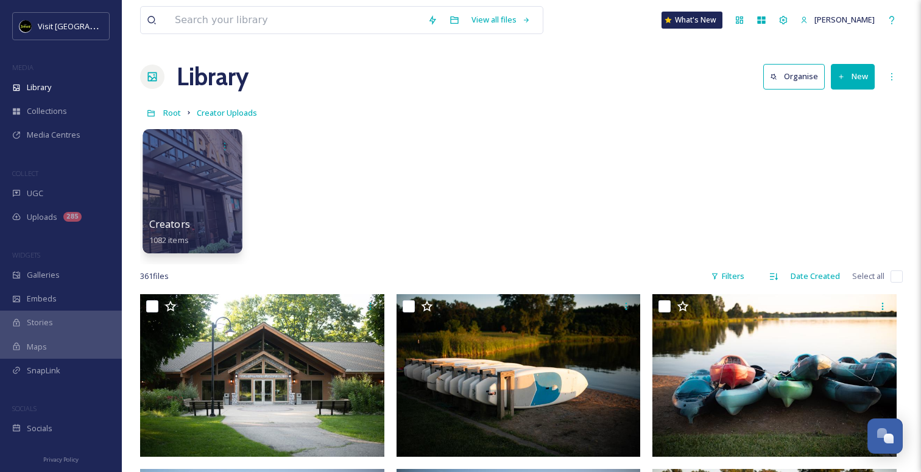
click at [212, 188] on div at bounding box center [192, 191] width 99 height 124
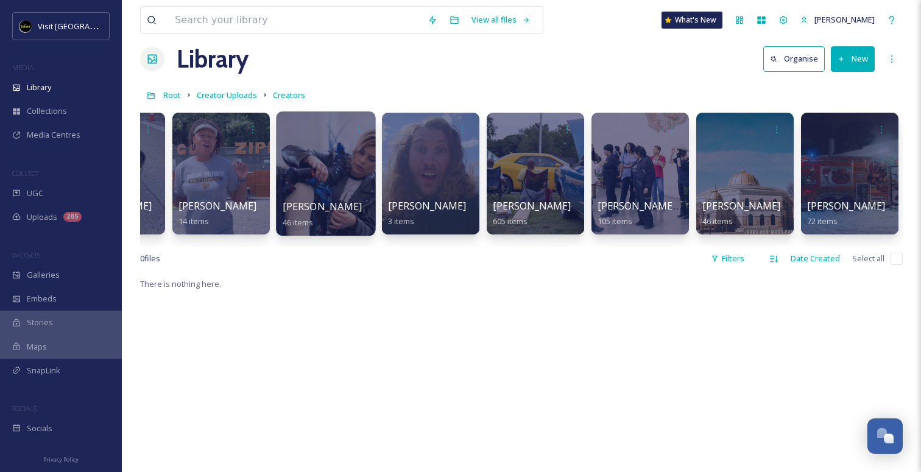
scroll to position [0, 84]
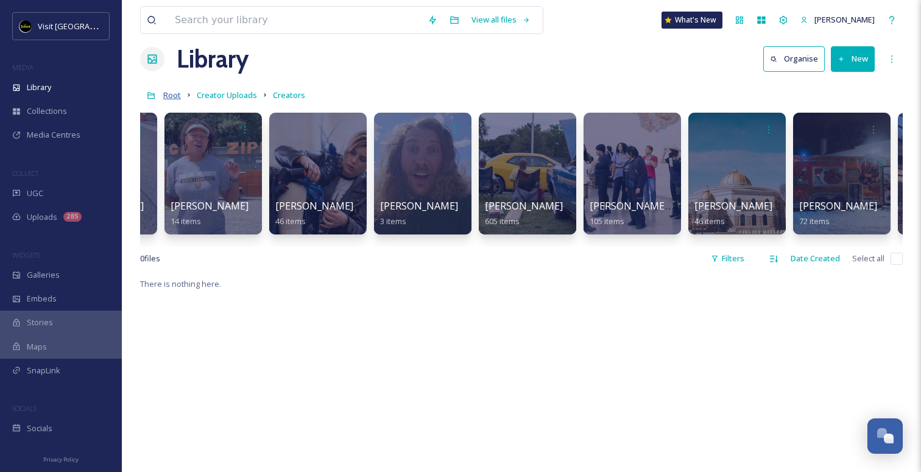
click at [178, 96] on span "Root" at bounding box center [172, 95] width 18 height 11
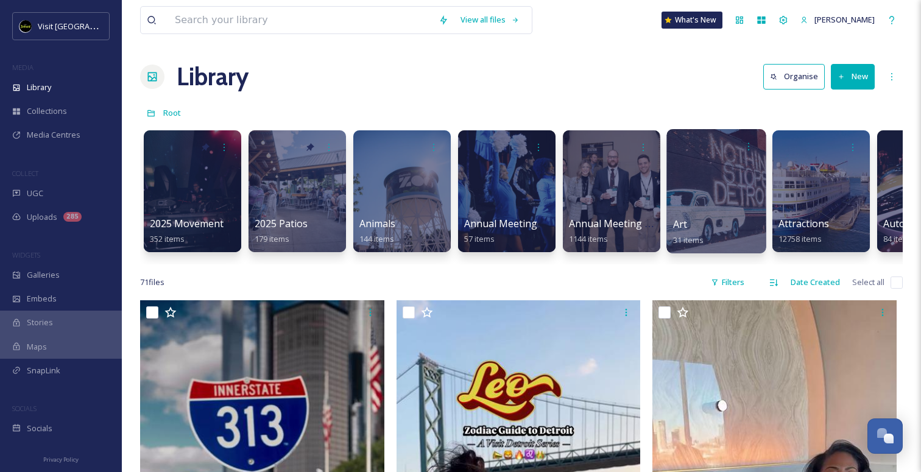
click at [717, 218] on div "Art 31 items" at bounding box center [716, 232] width 87 height 30
click at [710, 188] on div at bounding box center [715, 191] width 99 height 124
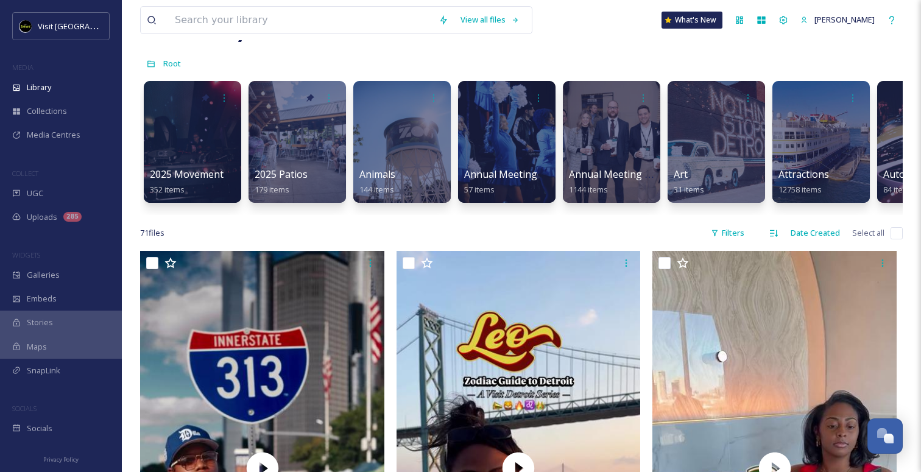
scroll to position [18, 0]
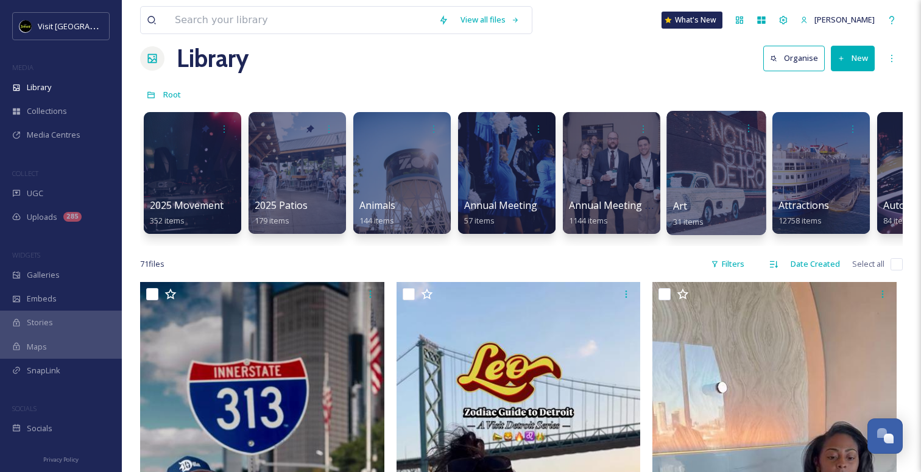
click at [697, 206] on div "Art 31 items" at bounding box center [716, 214] width 87 height 30
click at [709, 173] on div at bounding box center [715, 173] width 99 height 124
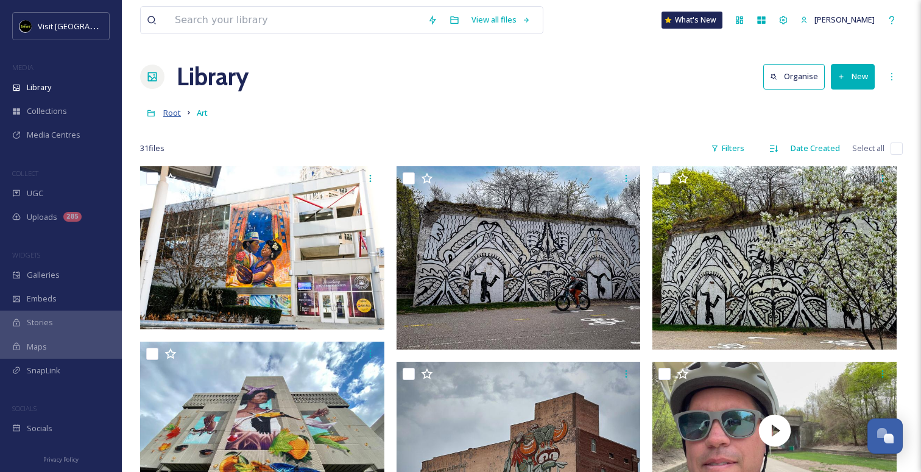
click at [177, 110] on span "Root" at bounding box center [172, 112] width 18 height 11
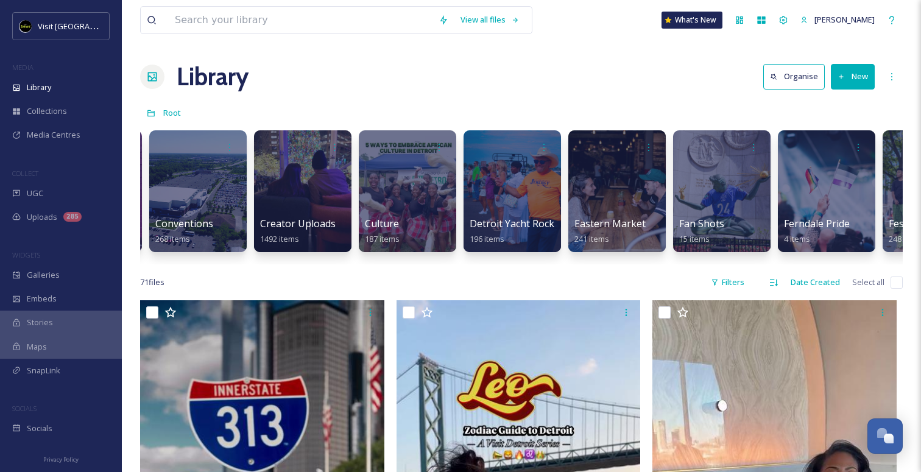
scroll to position [0, 1038]
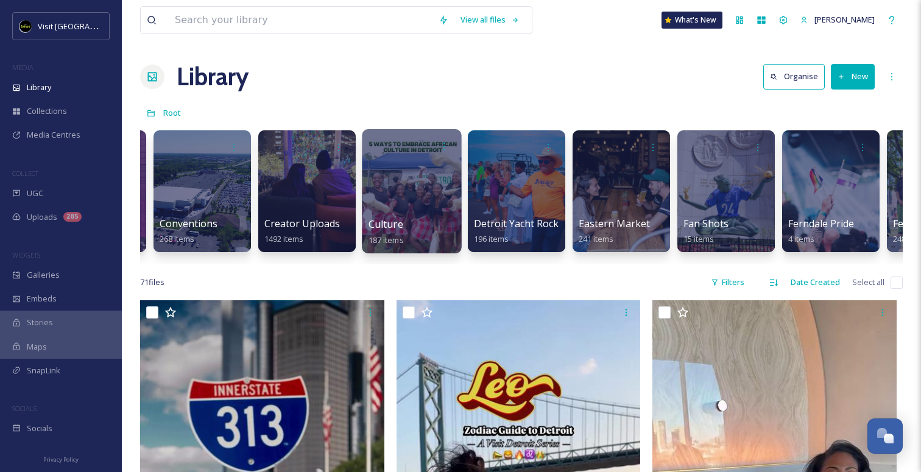
click at [439, 209] on div at bounding box center [411, 191] width 99 height 124
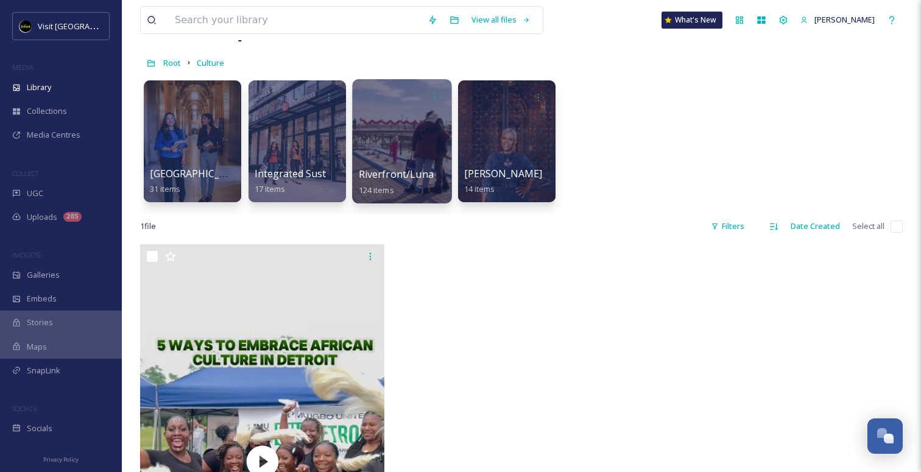
scroll to position [47, 0]
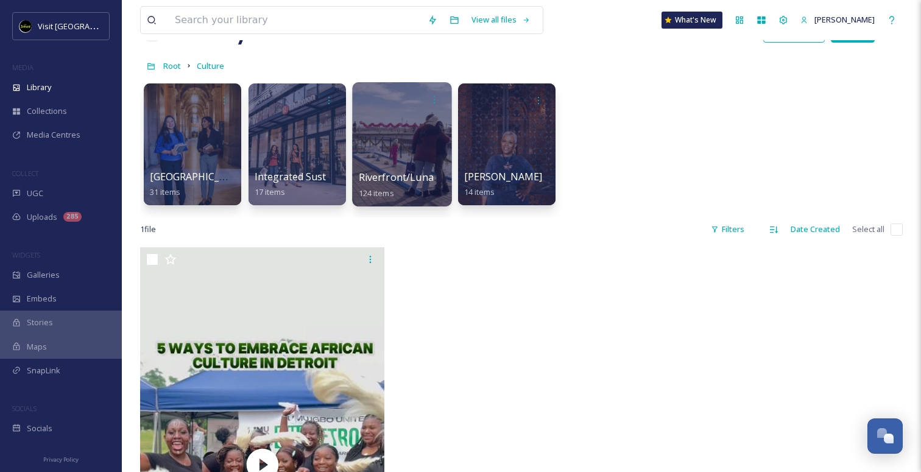
click at [381, 179] on span "Riverfront/Lunar New Year" at bounding box center [422, 177] width 127 height 13
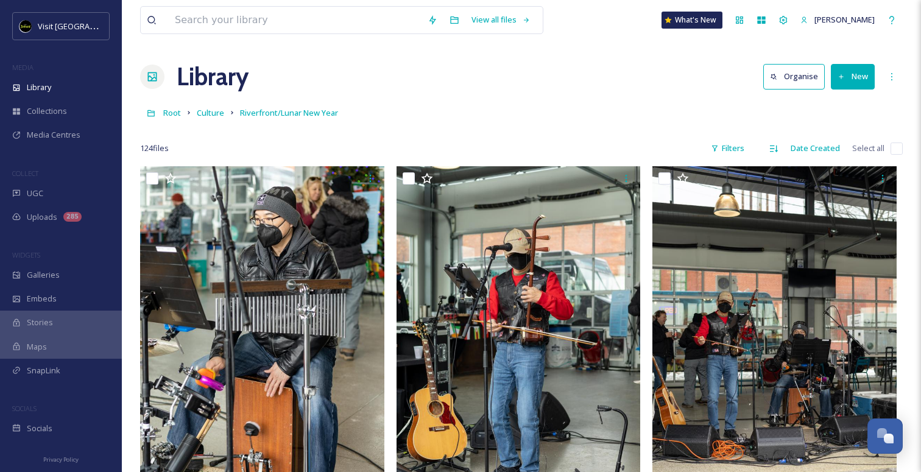
click at [175, 105] on link "Root" at bounding box center [172, 112] width 18 height 15
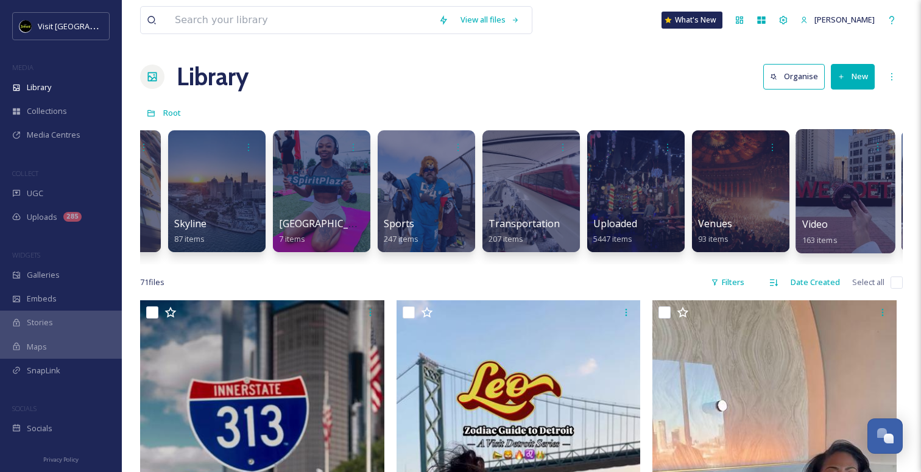
scroll to position [0, 5101]
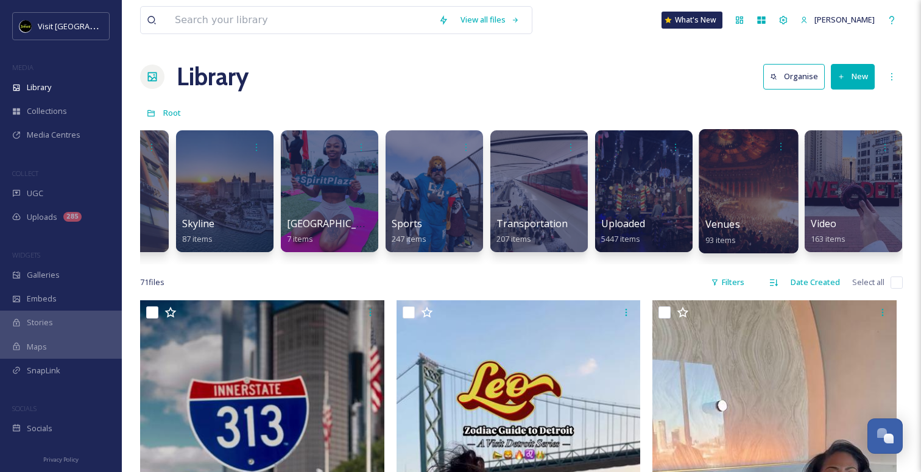
click at [749, 224] on div "Venues 93 items" at bounding box center [748, 232] width 87 height 30
click at [727, 230] on span "Venues" at bounding box center [722, 223] width 35 height 13
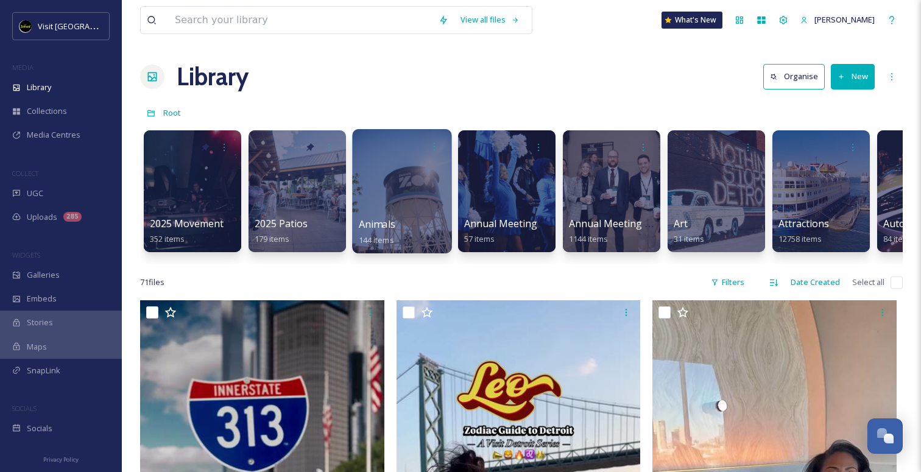
click at [429, 228] on div "Animals 144 items" at bounding box center [402, 232] width 87 height 30
click at [384, 225] on span "Animals" at bounding box center [377, 223] width 37 height 13
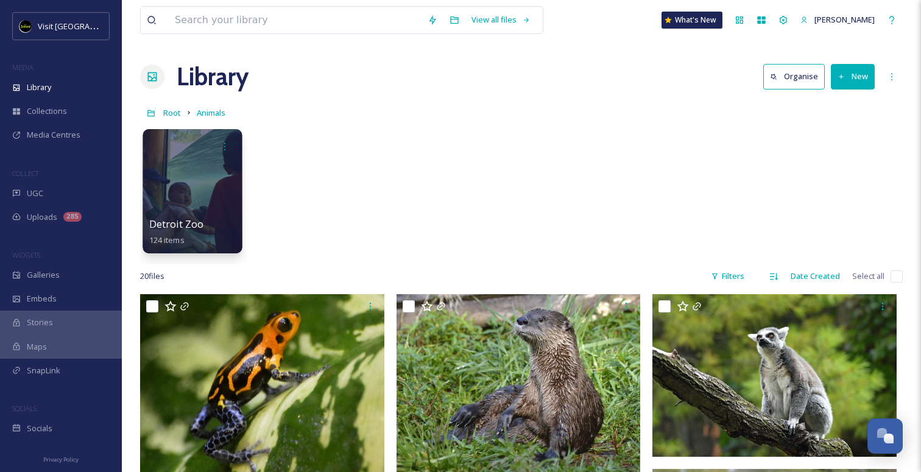
click at [185, 185] on div at bounding box center [192, 191] width 99 height 124
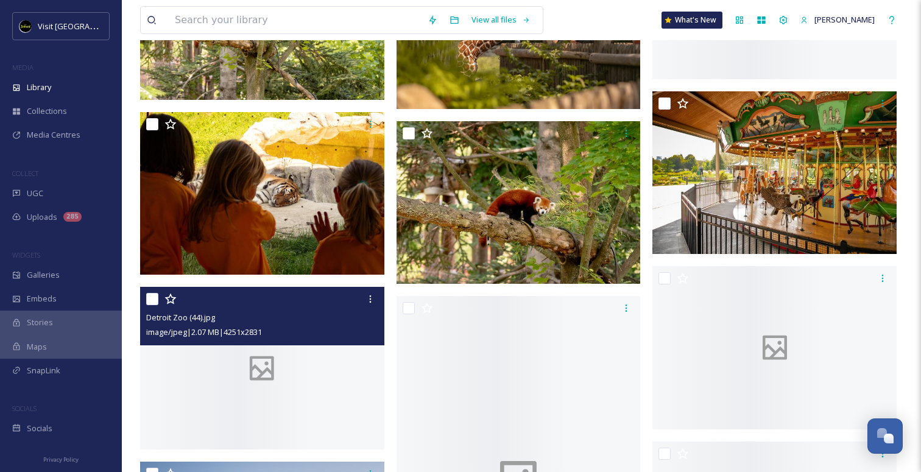
scroll to position [1423, 0]
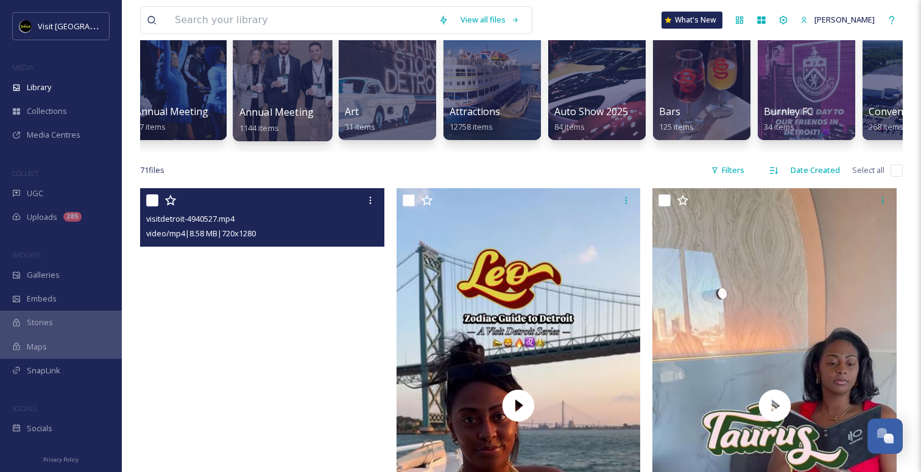
scroll to position [35, 0]
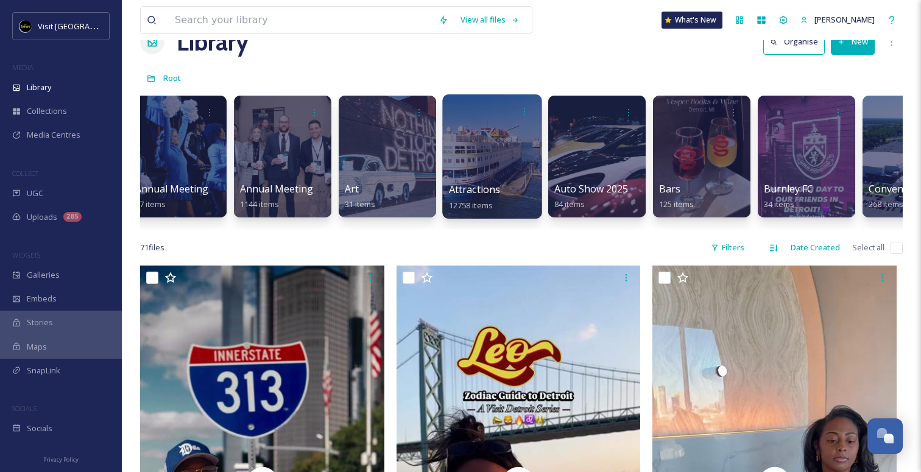
click at [497, 169] on div at bounding box center [491, 156] width 99 height 124
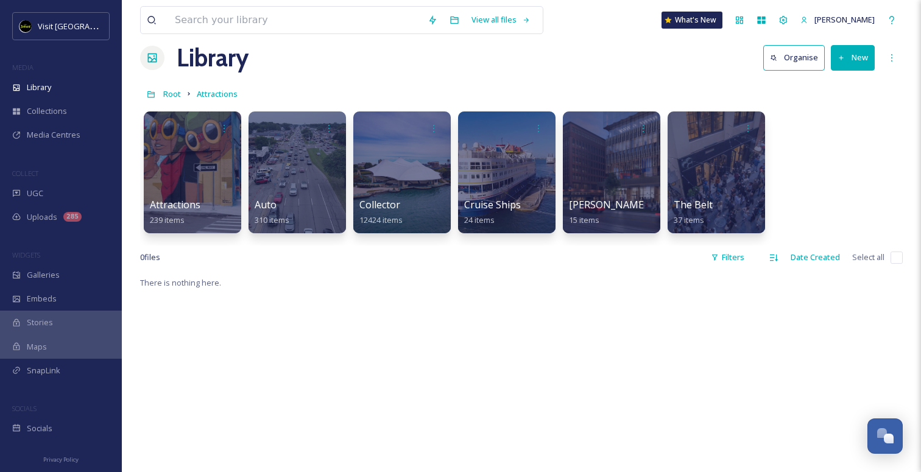
scroll to position [29, 0]
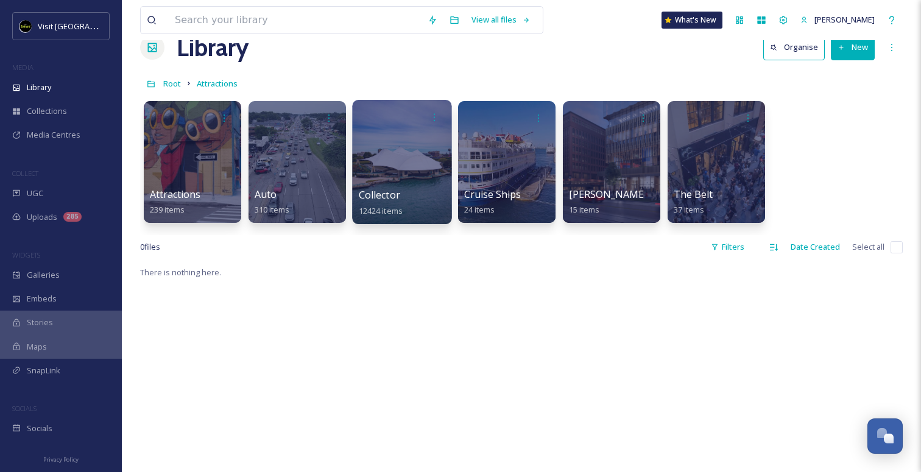
click at [403, 160] on div at bounding box center [401, 162] width 99 height 124
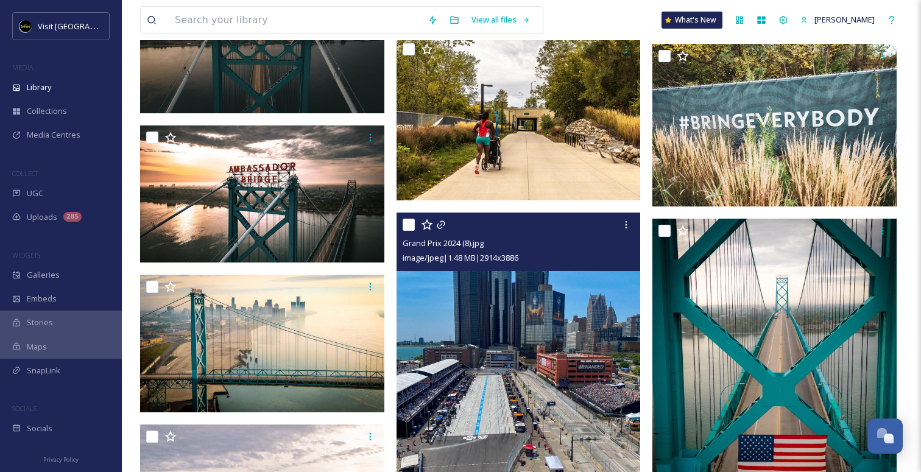
scroll to position [3661, 0]
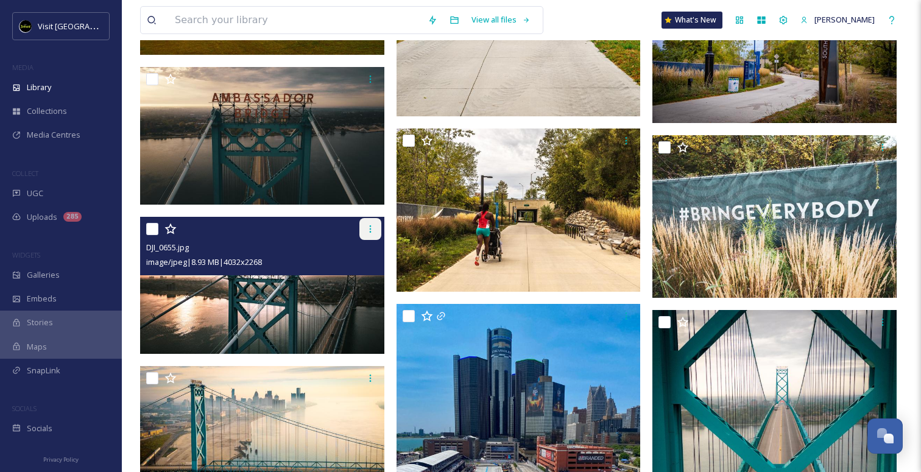
click at [367, 233] on icon at bounding box center [370, 229] width 10 height 10
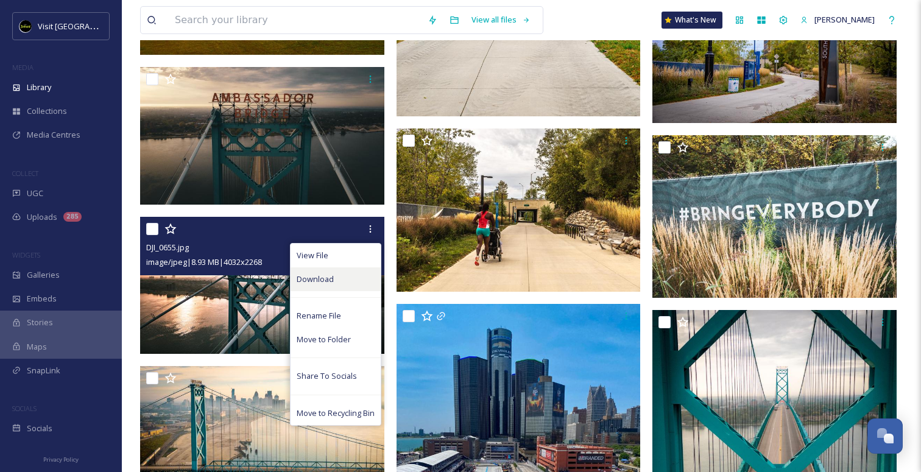
click at [349, 283] on div "Download" at bounding box center [336, 279] width 90 height 24
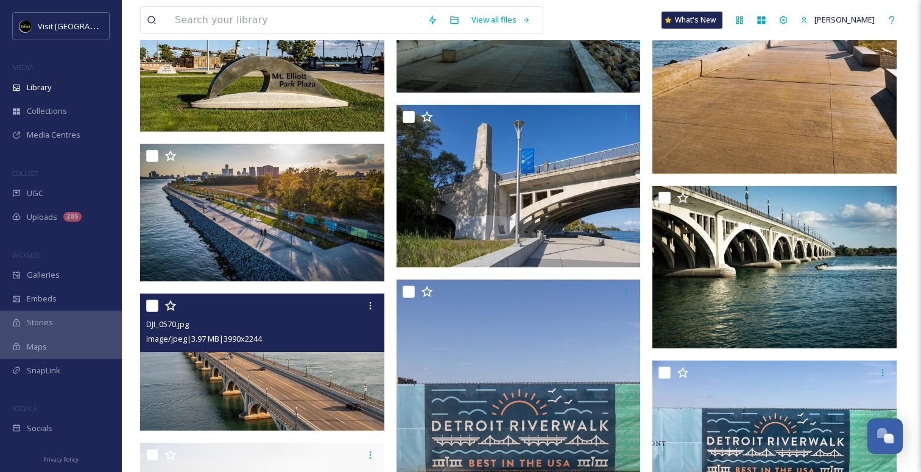
scroll to position [9952, 0]
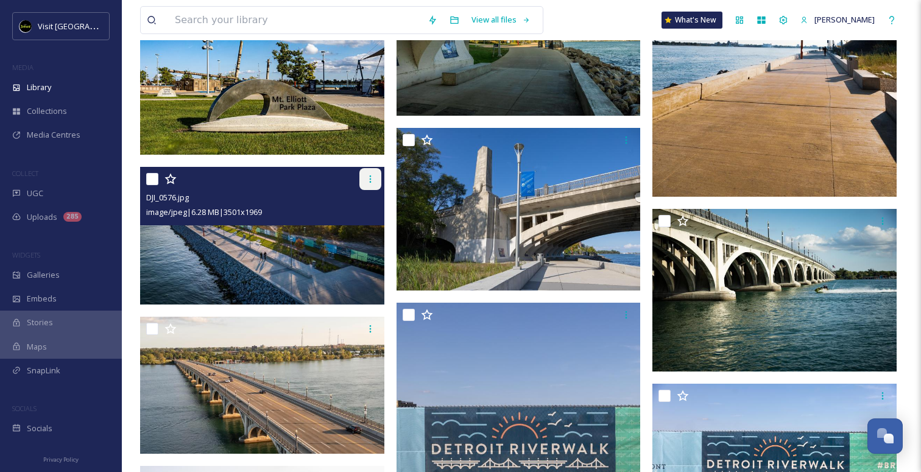
click at [368, 186] on div at bounding box center [370, 179] width 22 height 22
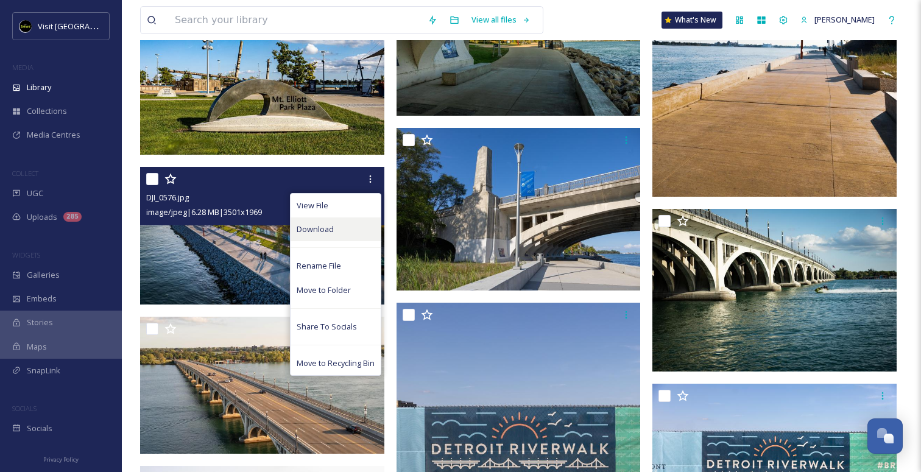
click at [345, 227] on div "Download" at bounding box center [336, 229] width 90 height 24
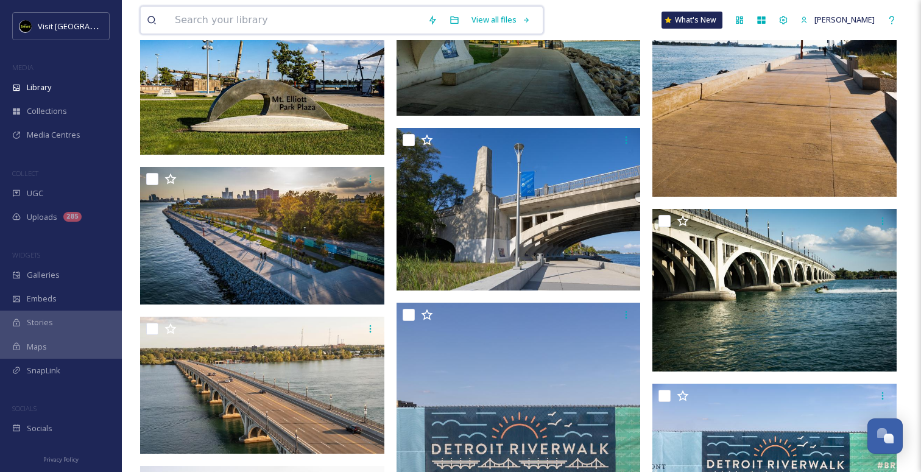
click at [293, 30] on input at bounding box center [295, 20] width 253 height 27
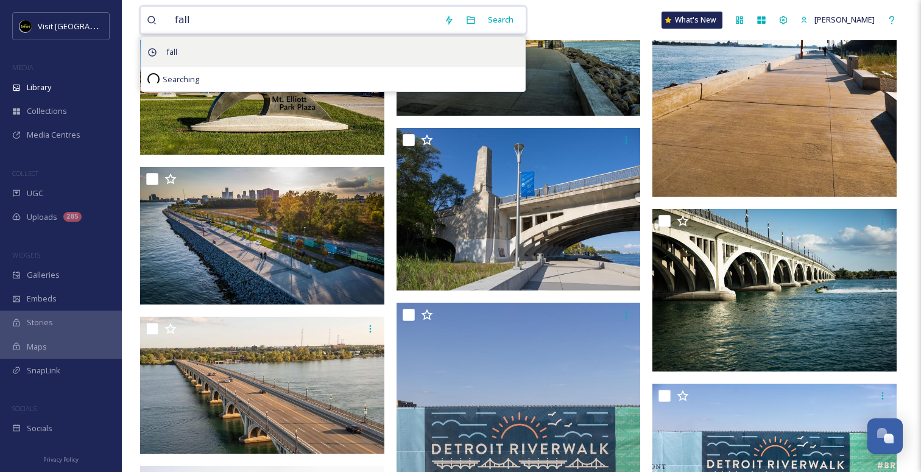
type input "fall"
click at [167, 44] on span "fall" at bounding box center [171, 52] width 23 height 18
click at [172, 47] on span "fall" at bounding box center [171, 52] width 23 height 18
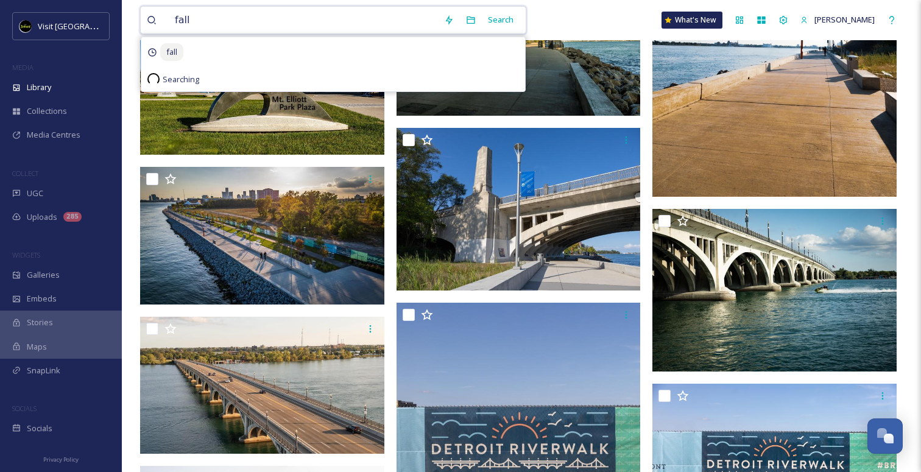
click at [221, 19] on input "fall" at bounding box center [303, 20] width 269 height 27
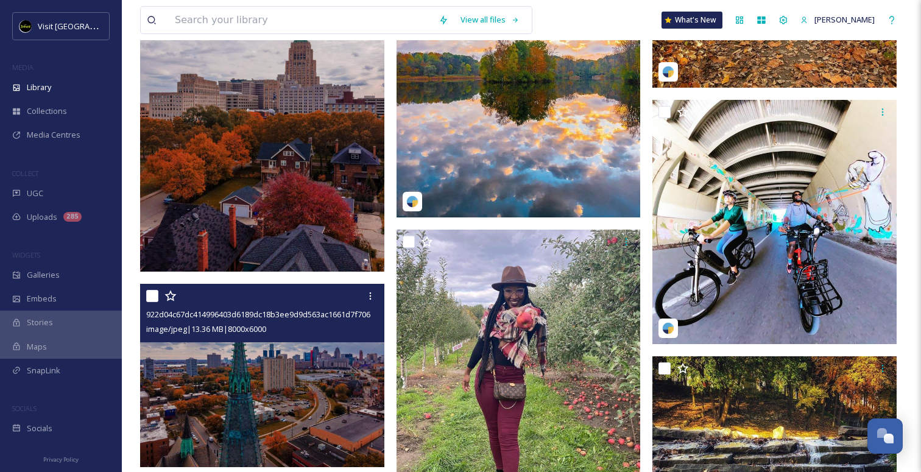
scroll to position [13584, 0]
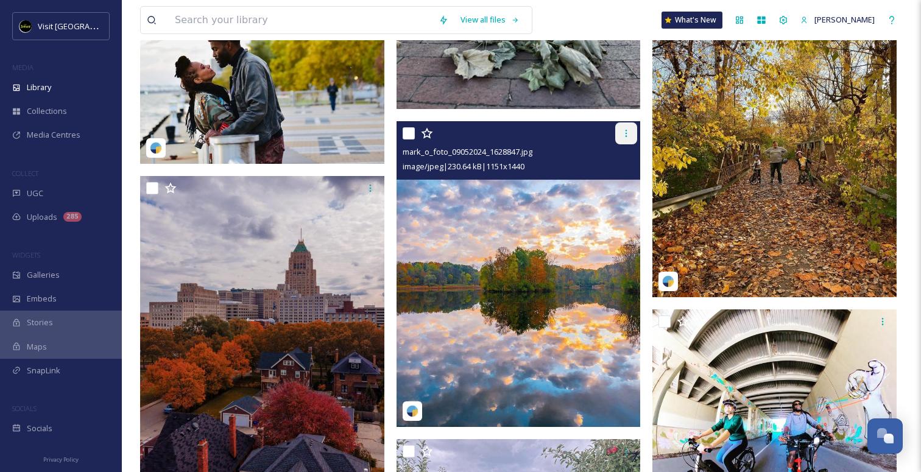
click at [624, 136] on icon at bounding box center [626, 134] width 10 height 10
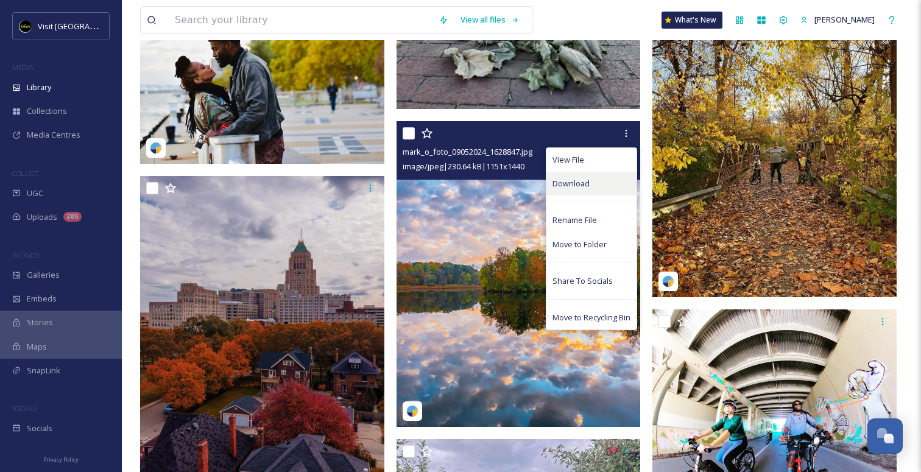
click at [590, 184] on div "Download" at bounding box center [591, 184] width 90 height 24
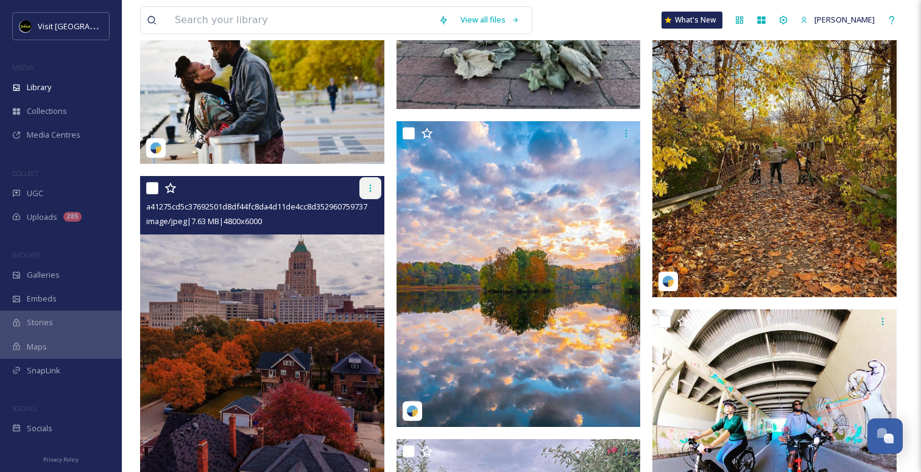
click at [372, 192] on icon at bounding box center [370, 188] width 10 height 10
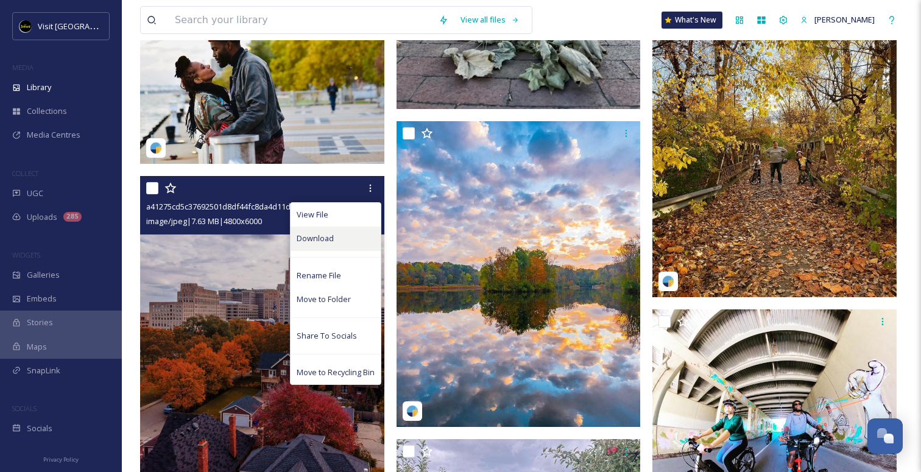
click at [354, 236] on div "Download" at bounding box center [336, 239] width 90 height 24
